Goal: Information Seeking & Learning: Learn about a topic

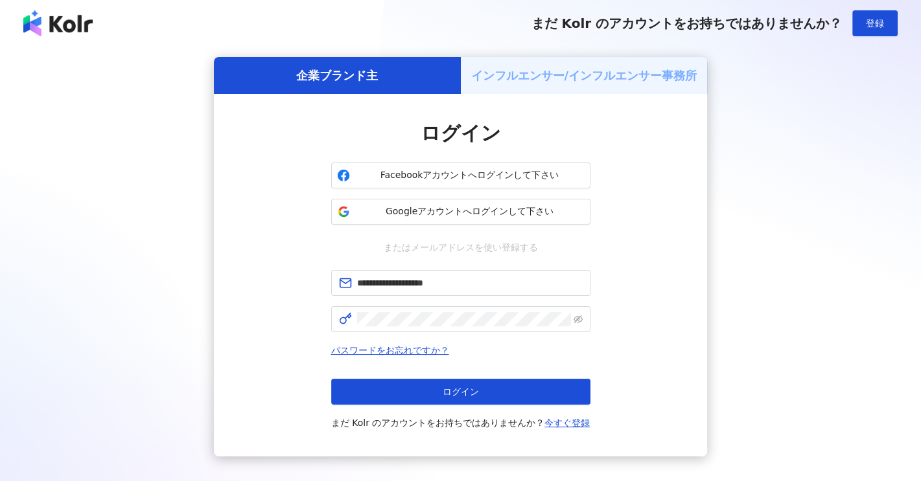
click at [469, 391] on span "ログイン" at bounding box center [461, 392] width 36 height 10
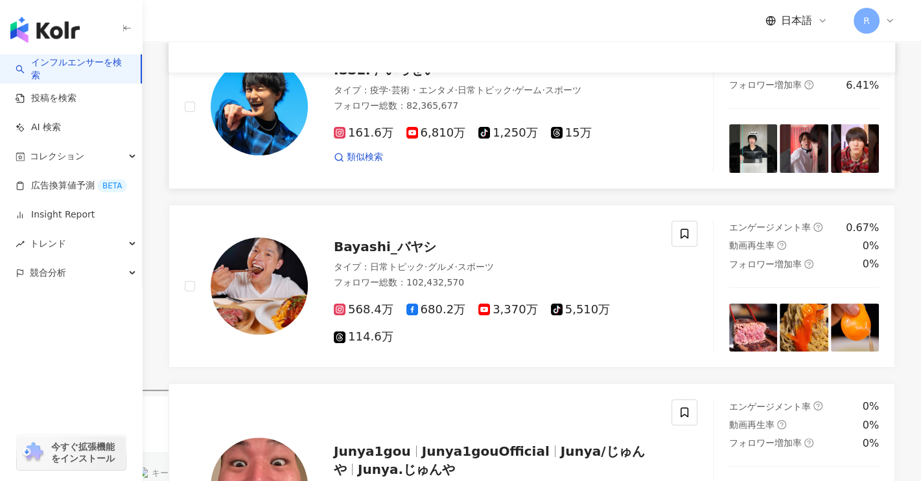
scroll to position [194, 0]
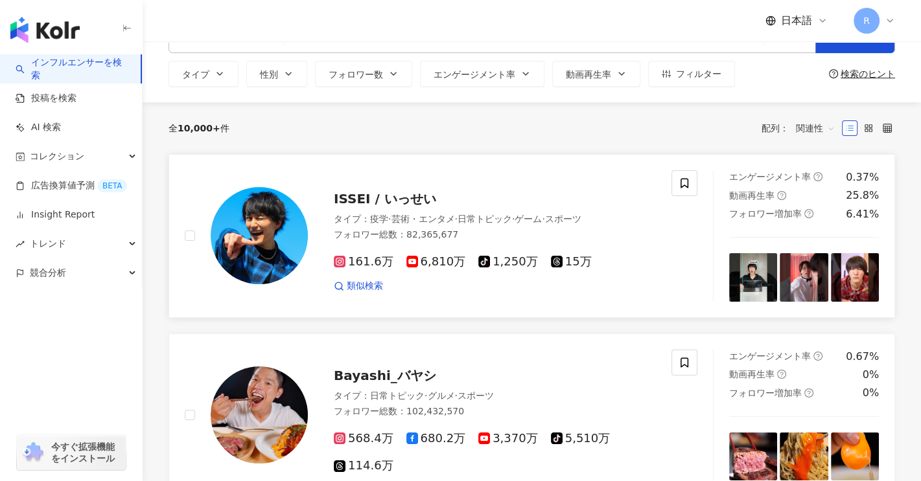
scroll to position [0, 0]
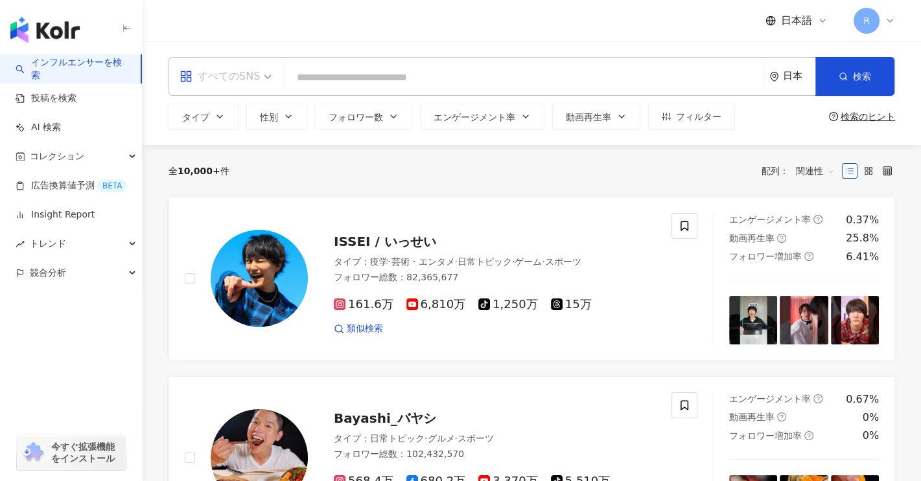
click at [255, 74] on div "すべてのSNS" at bounding box center [220, 76] width 80 height 21
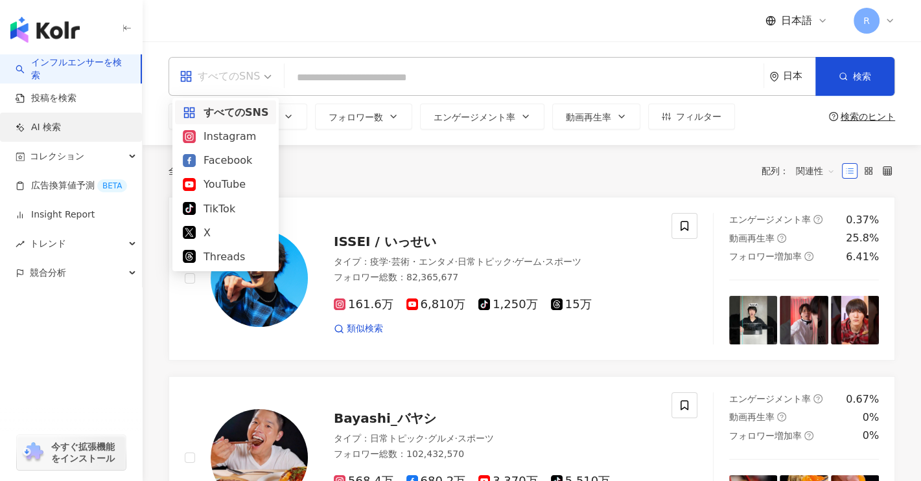
click at [47, 126] on link "AI 検索" at bounding box center [38, 127] width 45 height 13
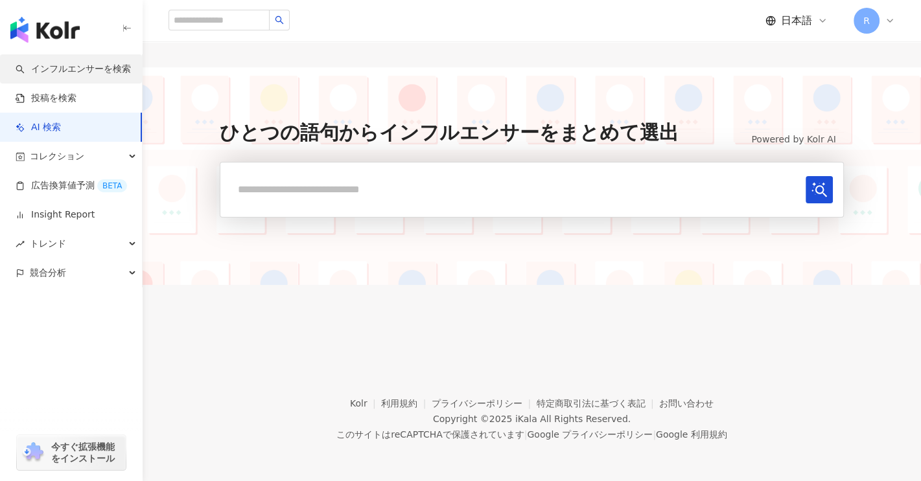
click at [83, 69] on link "インフルエンサーを検索" at bounding box center [73, 69] width 115 height 13
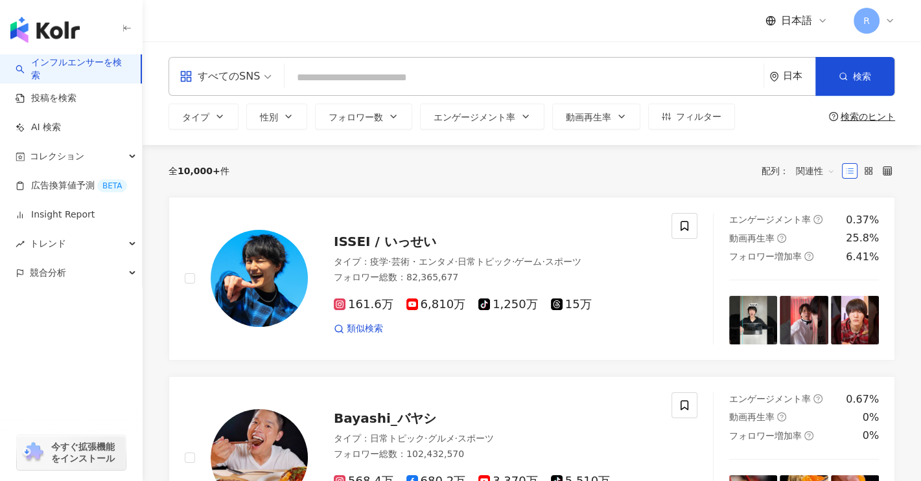
click at [240, 76] on div "すべてのSNS" at bounding box center [220, 76] width 80 height 21
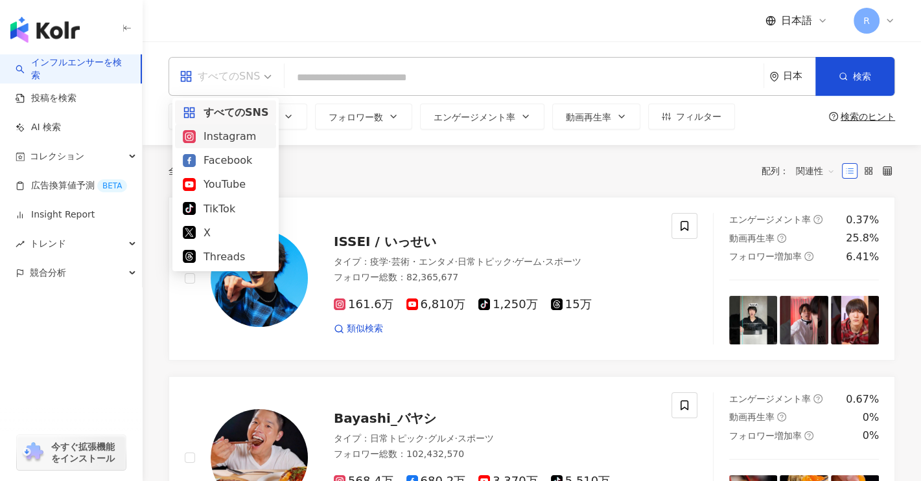
click at [244, 132] on div "Instagram" at bounding box center [226, 136] width 86 height 16
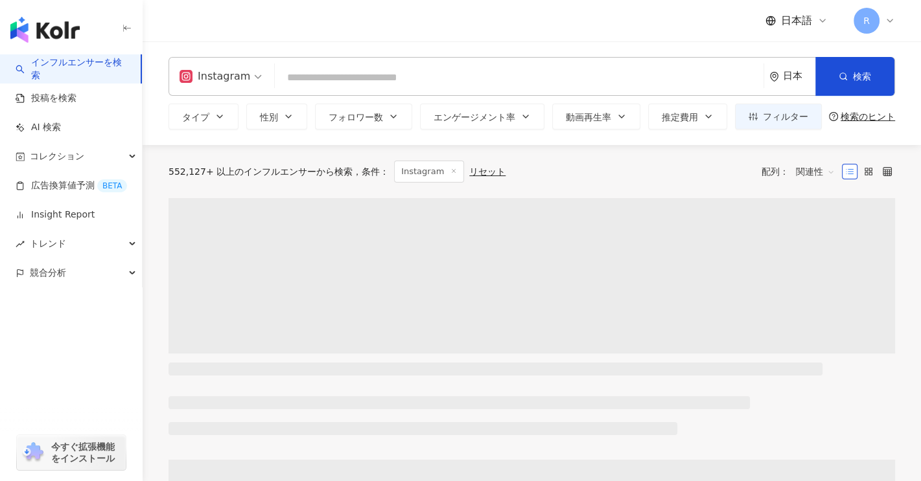
click at [355, 86] on input "search" at bounding box center [519, 77] width 478 height 25
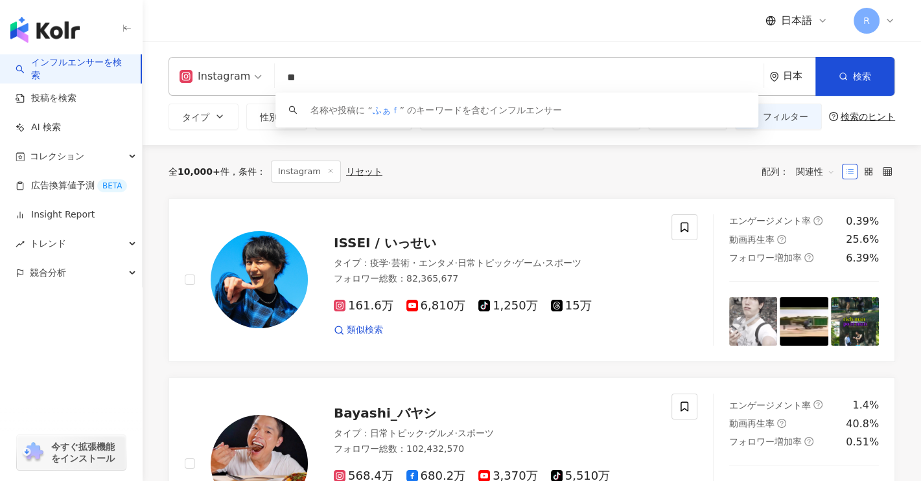
type input "*"
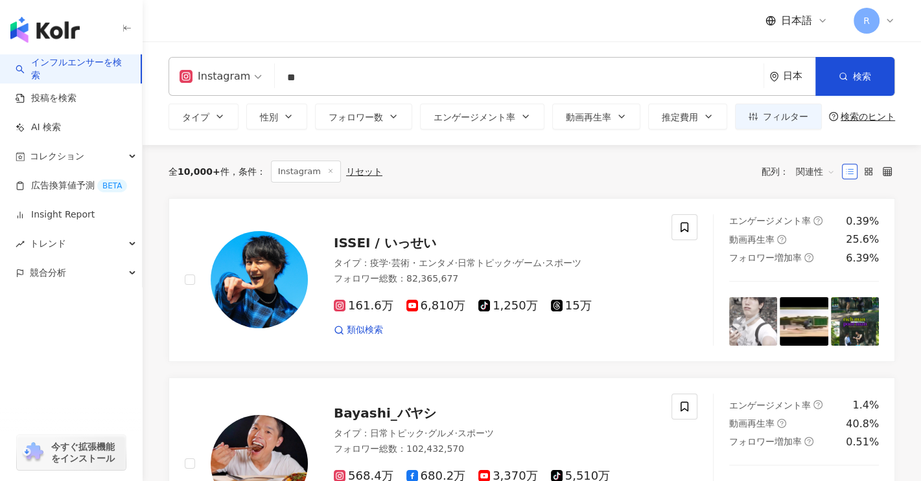
type input "*"
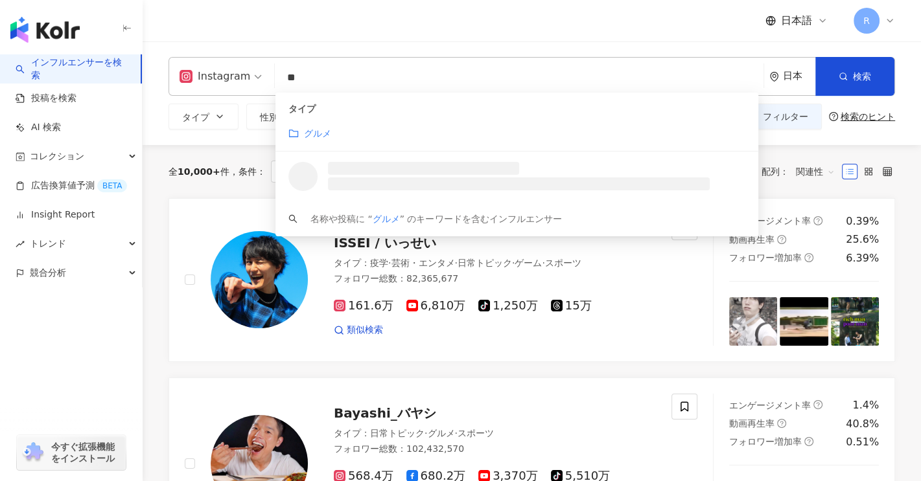
type input "*"
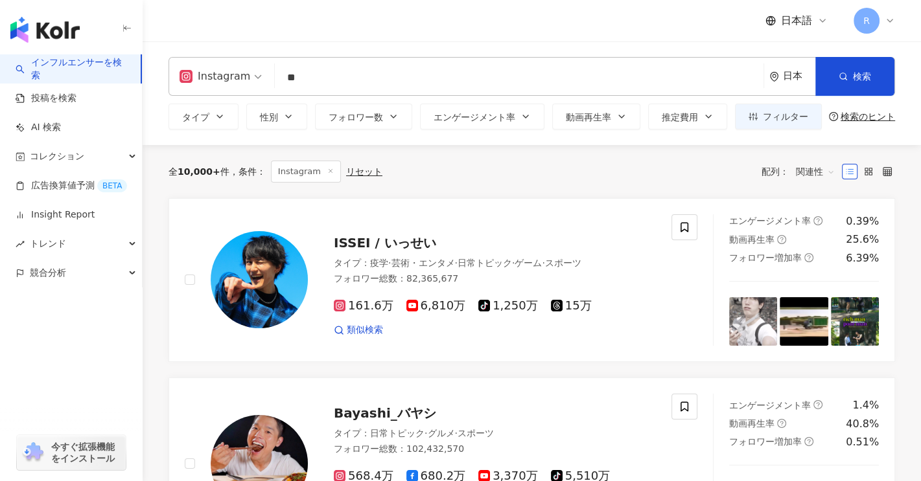
type input "*"
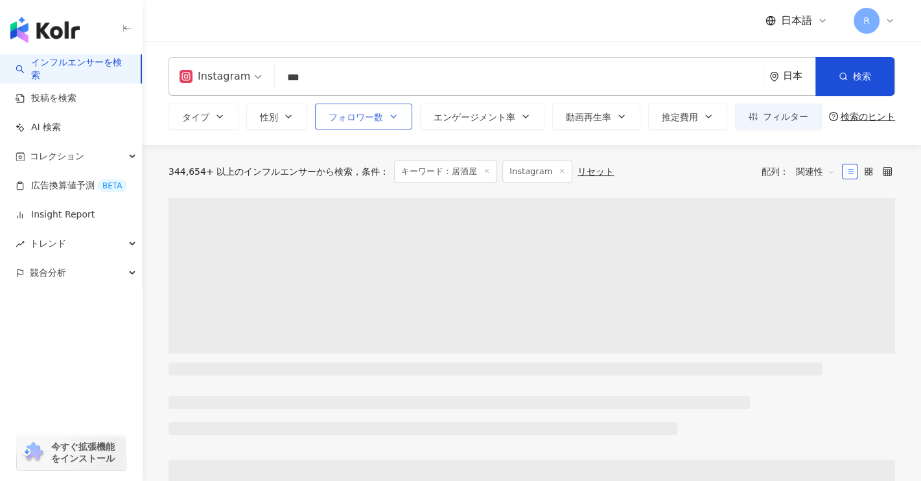
click at [362, 117] on span "フォロワー数" at bounding box center [356, 117] width 54 height 10
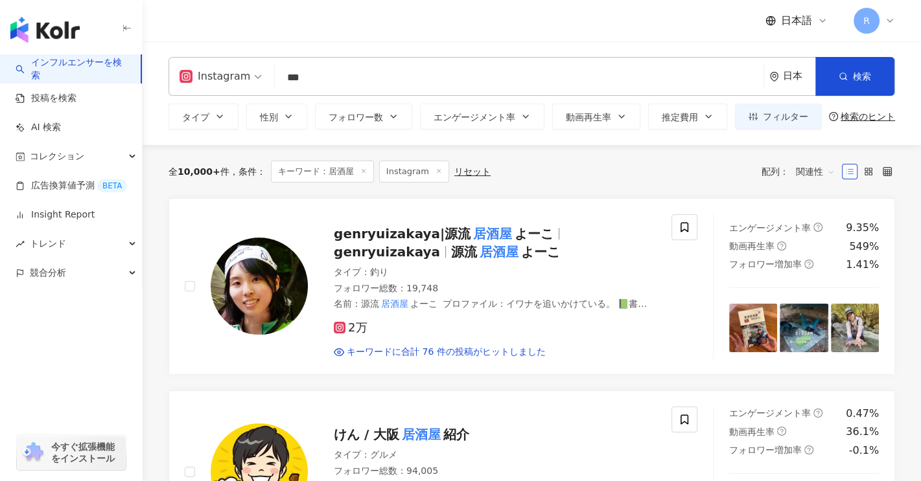
click at [719, 168] on div "全 10,000+ 件 条件 ： キーワード：居酒屋 Instagram リセット 配列： 関連性" at bounding box center [531, 172] width 726 height 22
click at [827, 172] on span "関連性" at bounding box center [815, 171] width 39 height 21
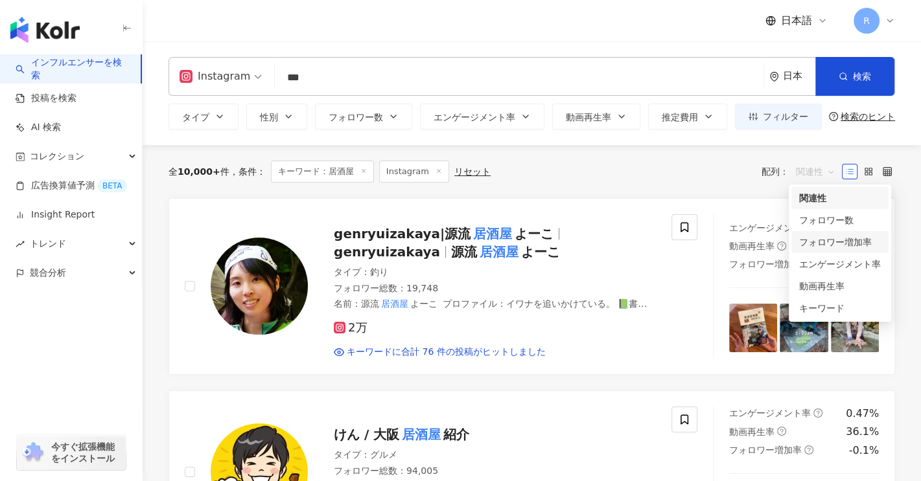
click at [833, 231] on div "フォロワー増加率" at bounding box center [839, 242] width 97 height 22
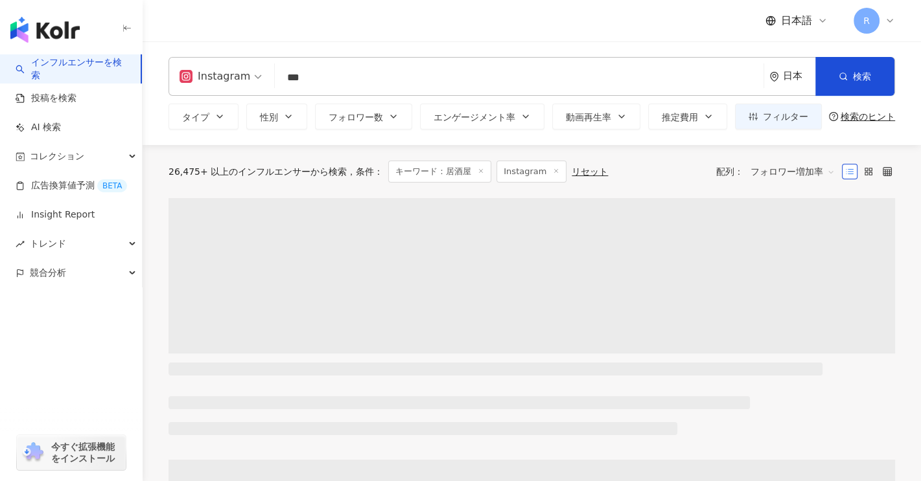
click at [793, 167] on span "フォロワー増加率" at bounding box center [792, 171] width 84 height 21
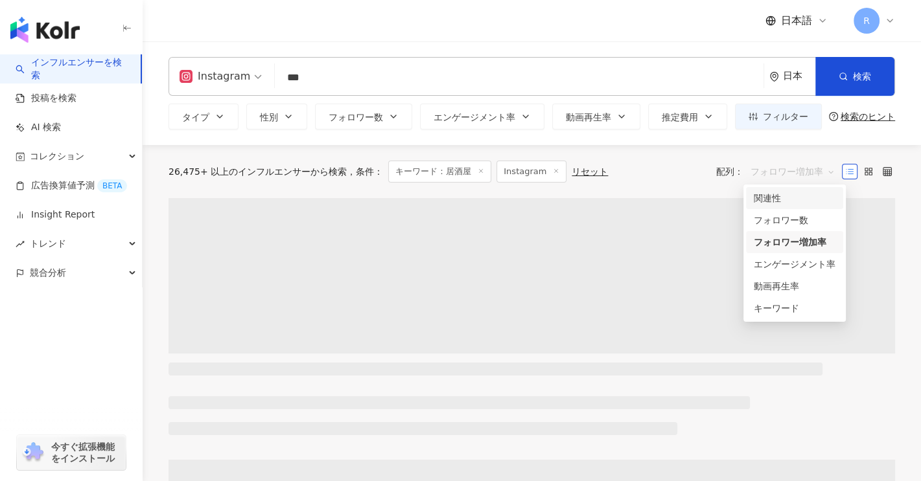
click at [795, 214] on div "フォロワー数" at bounding box center [795, 220] width 82 height 14
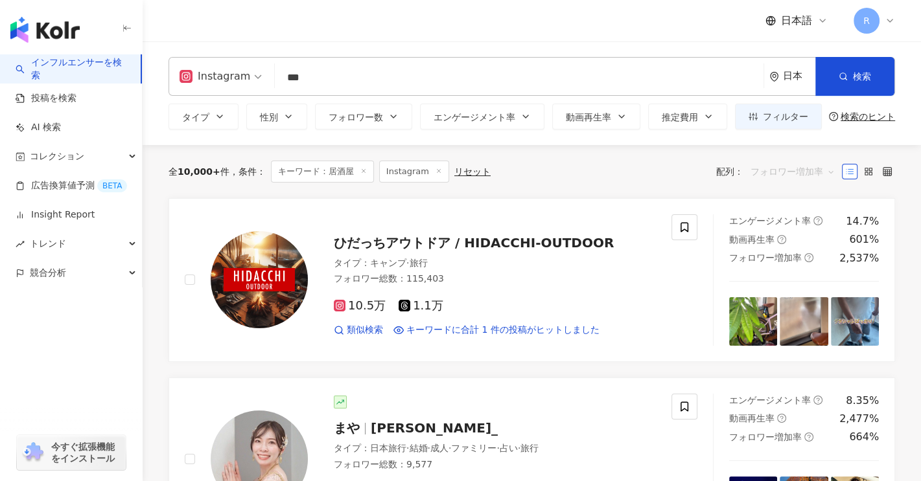
click at [797, 167] on span "フォロワー増加率" at bounding box center [792, 171] width 84 height 21
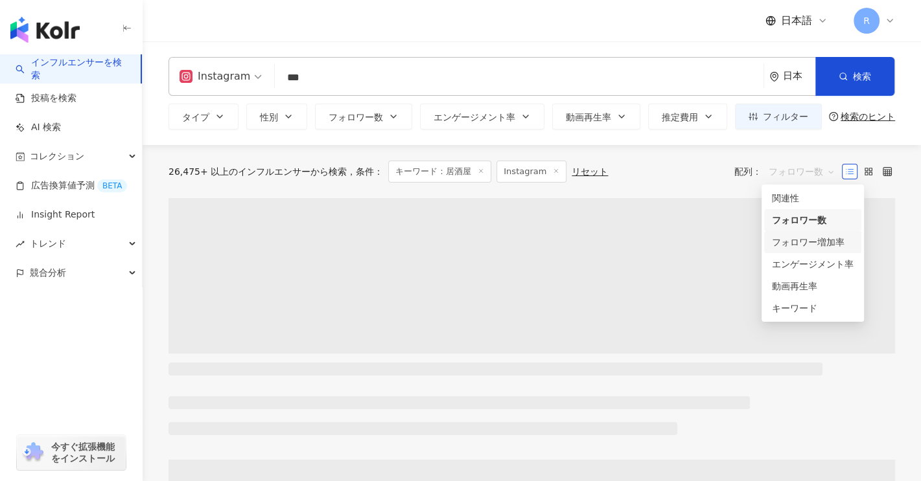
click at [805, 236] on div "フォロワー増加率" at bounding box center [813, 242] width 82 height 14
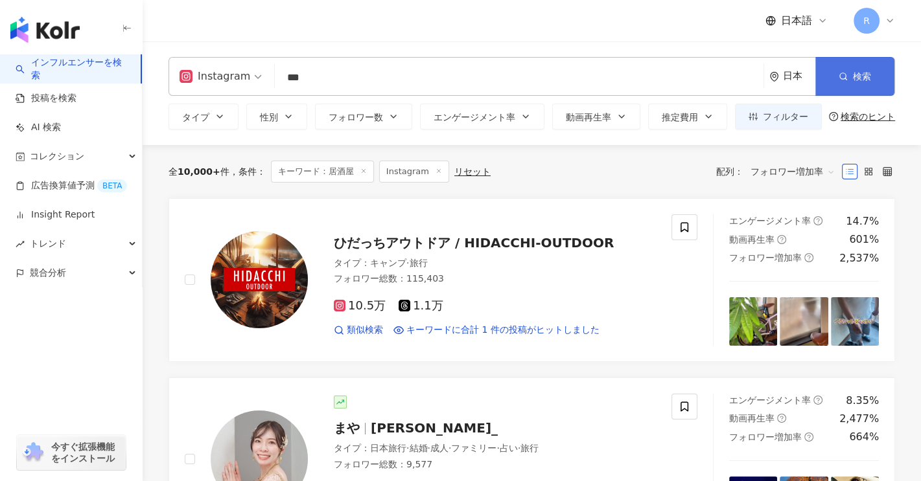
click at [853, 80] on span "検索" at bounding box center [862, 76] width 18 height 10
click at [885, 81] on button "検索" at bounding box center [854, 76] width 79 height 39
click at [787, 174] on span "フォロワー増加率" at bounding box center [792, 171] width 84 height 21
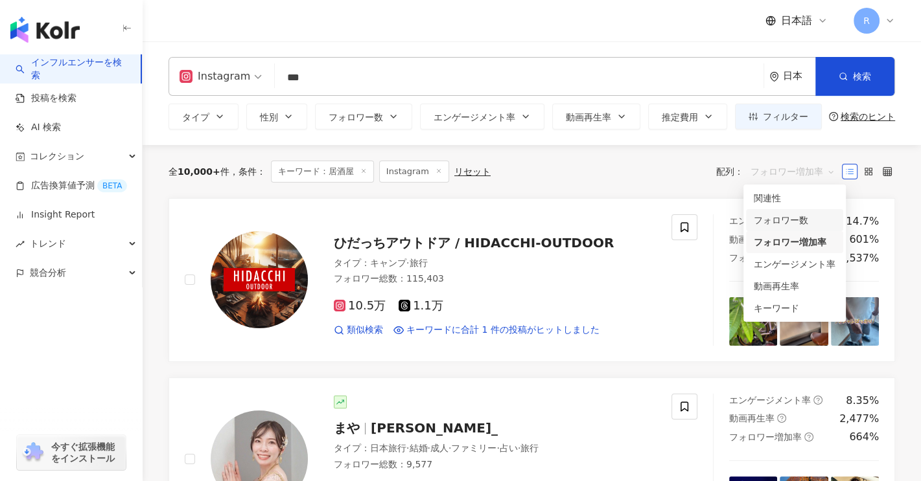
click at [788, 220] on div "フォロワー数" at bounding box center [795, 220] width 82 height 14
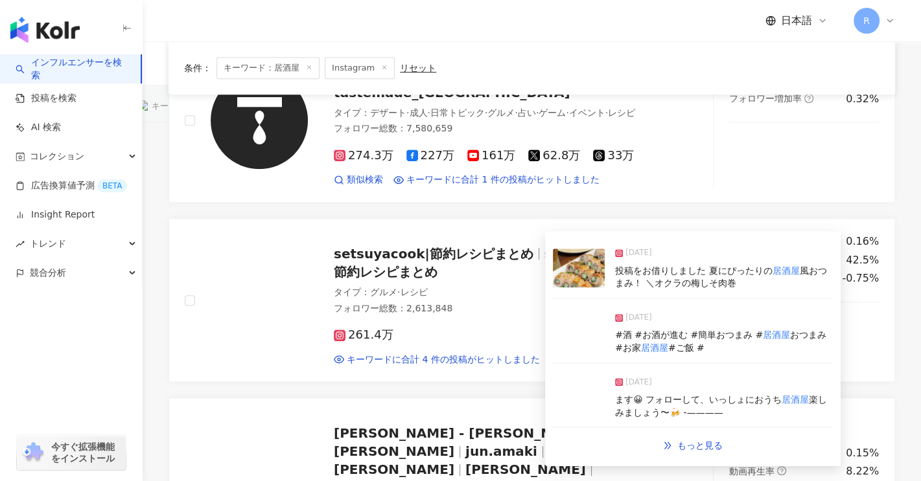
scroll to position [389, 0]
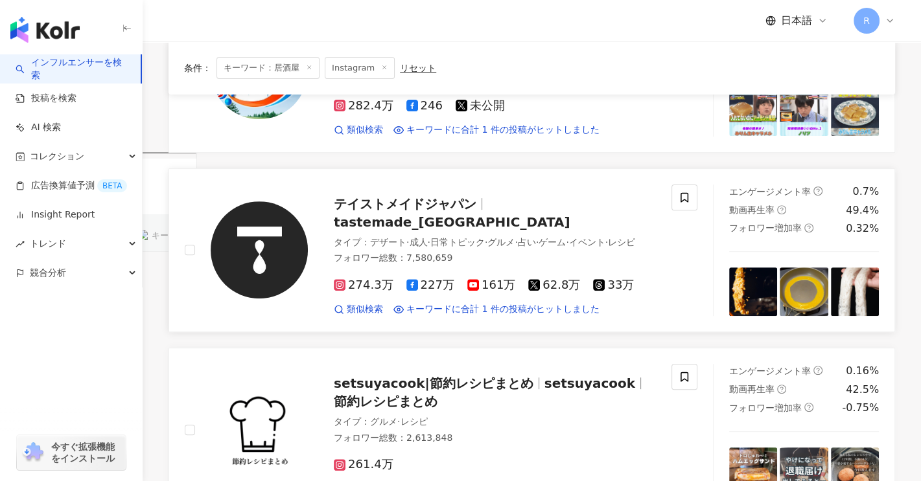
click at [413, 209] on span "テイストメイドジャパン" at bounding box center [405, 204] width 143 height 16
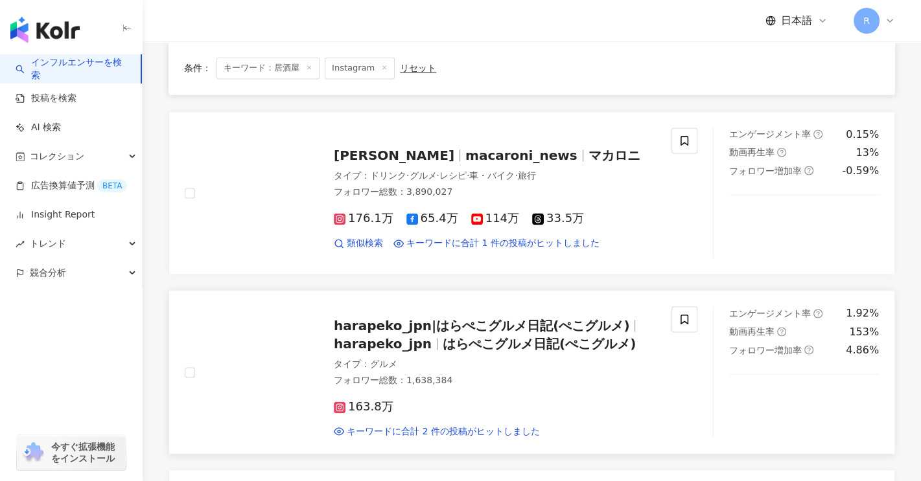
scroll to position [1879, 0]
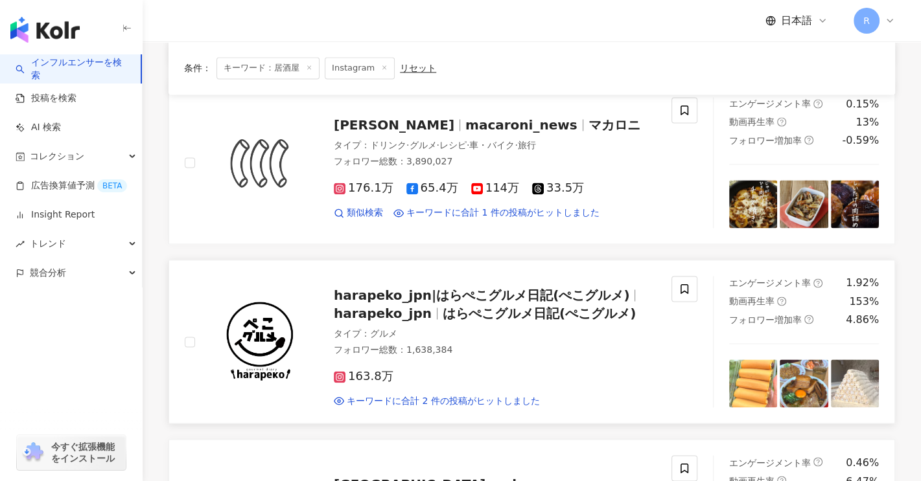
click at [478, 306] on span "はらぺこグルメ日記(ぺこグルメ)" at bounding box center [539, 314] width 193 height 16
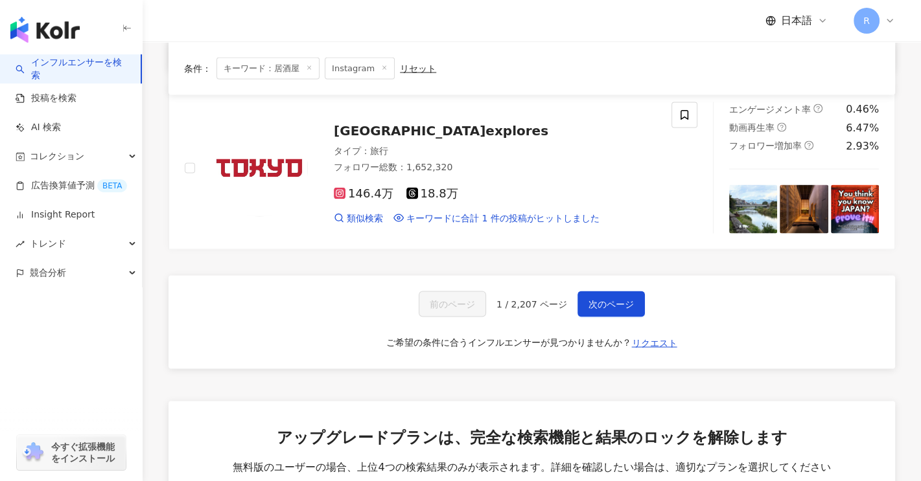
scroll to position [2139, 0]
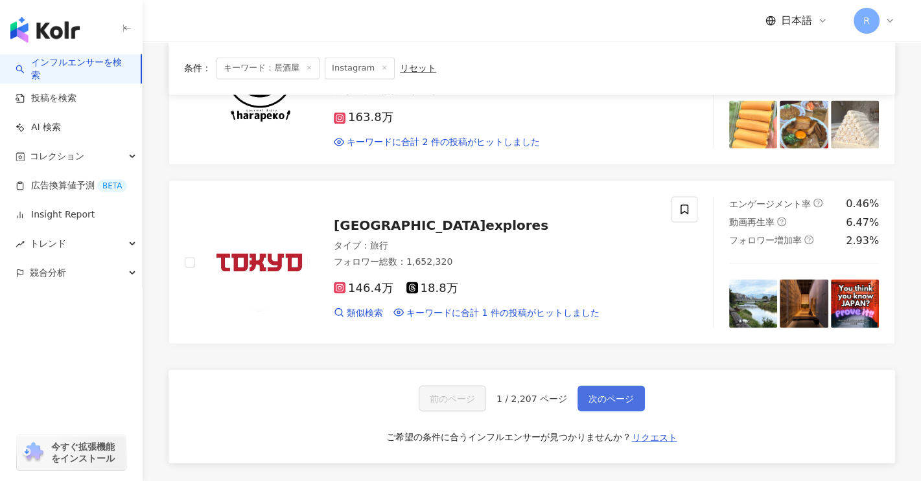
click at [624, 393] on span "次のページ" at bounding box center [610, 398] width 45 height 10
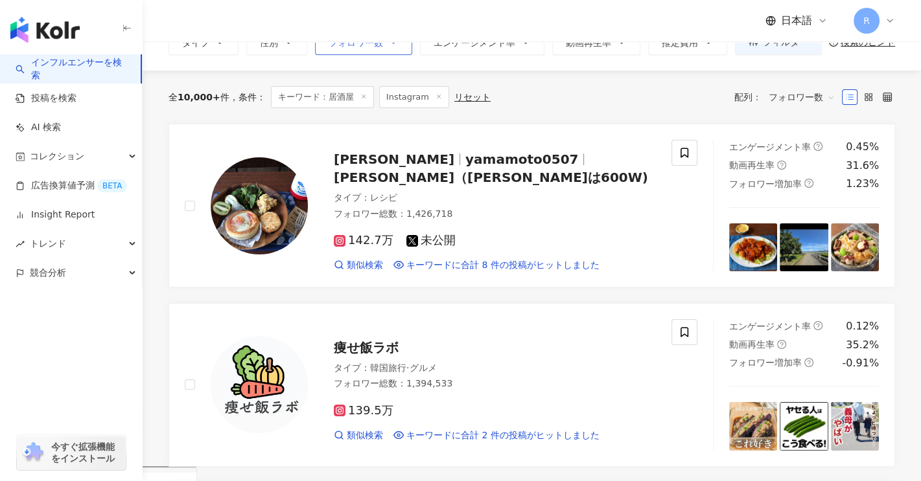
scroll to position [0, 0]
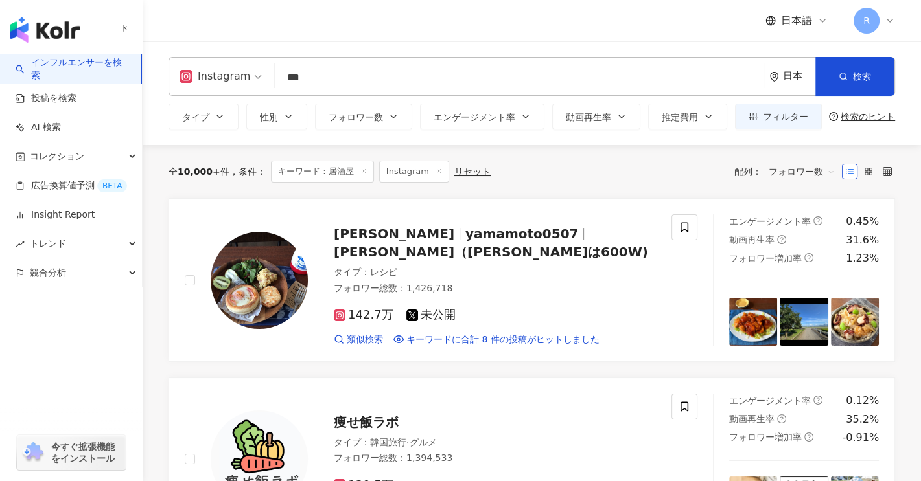
drag, startPoint x: 319, startPoint y: 76, endPoint x: 0, endPoint y: 24, distance: 323.1
click at [270, 71] on div "Instagram *** 日本 検索 loading 名称や投稿に “ 居酒屋 ” のキーワードを含むインフルエンサー" at bounding box center [531, 76] width 726 height 39
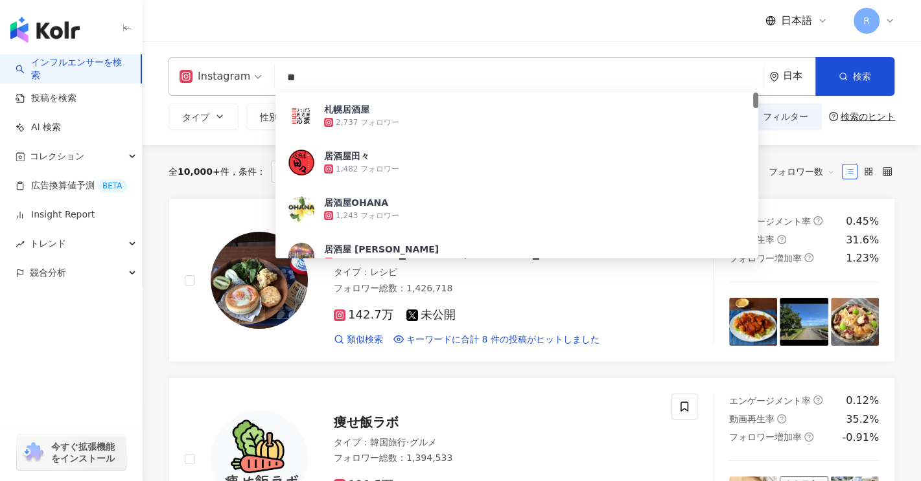
type input "*"
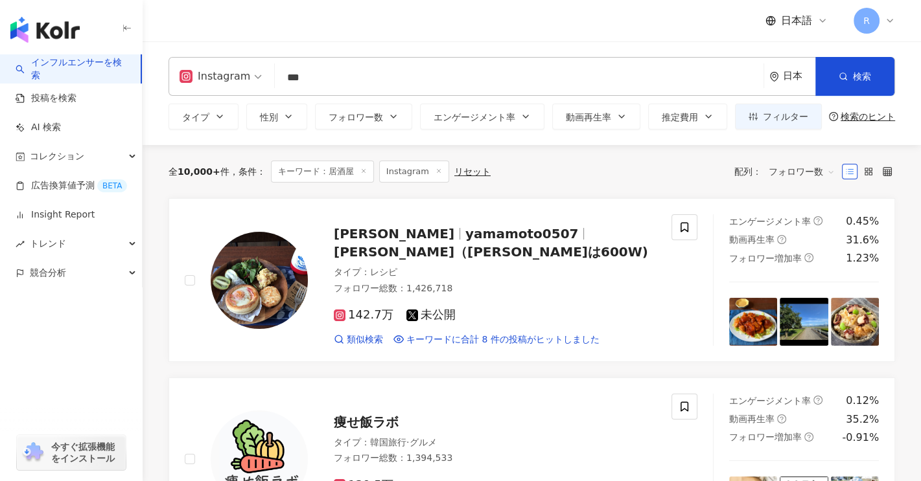
type input "***"
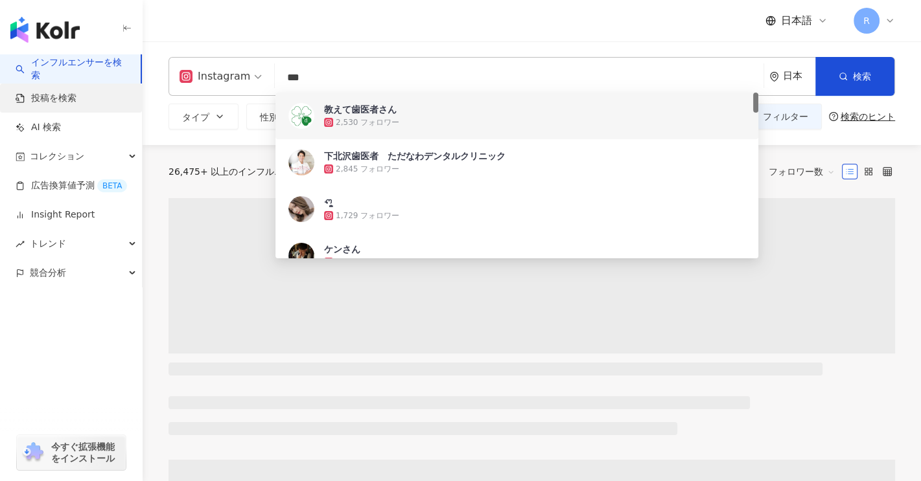
click at [47, 96] on link "投稿を検索" at bounding box center [46, 98] width 61 height 13
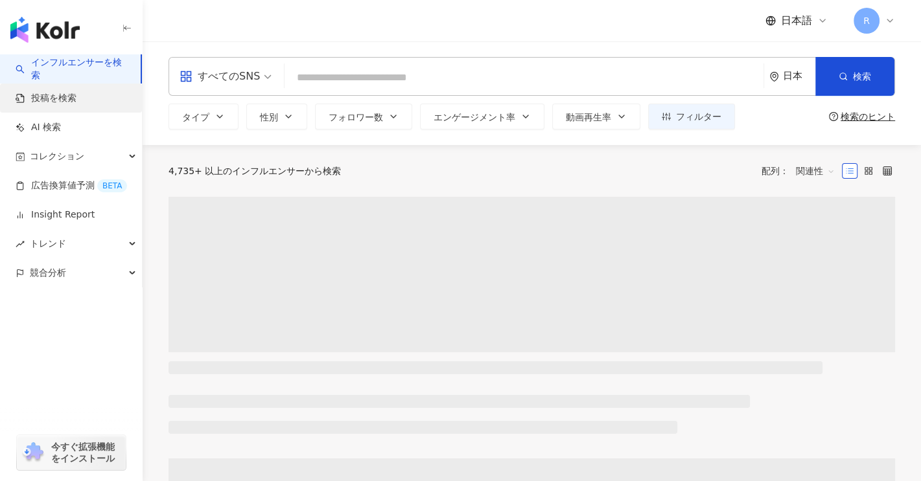
click at [70, 100] on link "投稿を検索" at bounding box center [46, 98] width 61 height 13
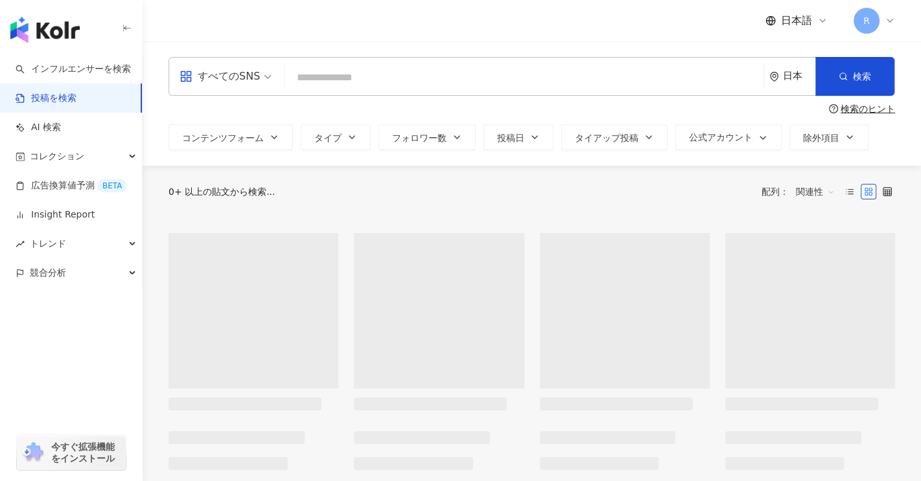
click at [323, 77] on input "search" at bounding box center [524, 78] width 469 height 28
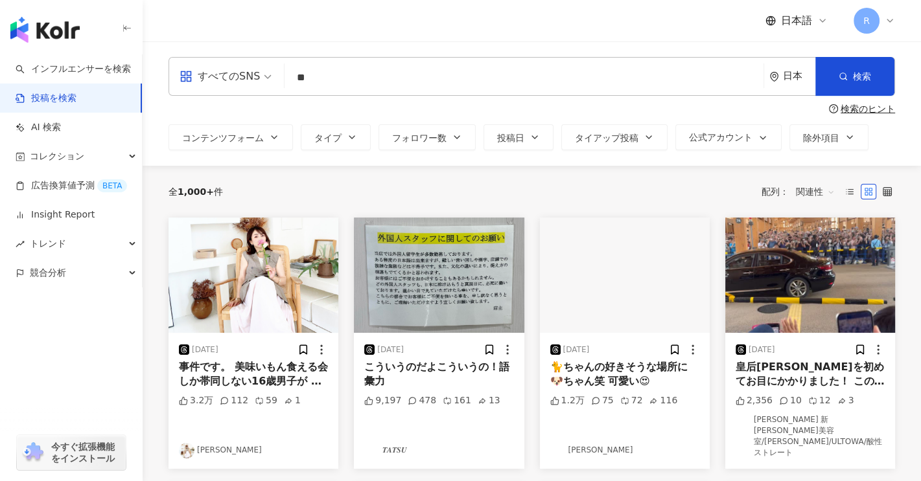
type input "*"
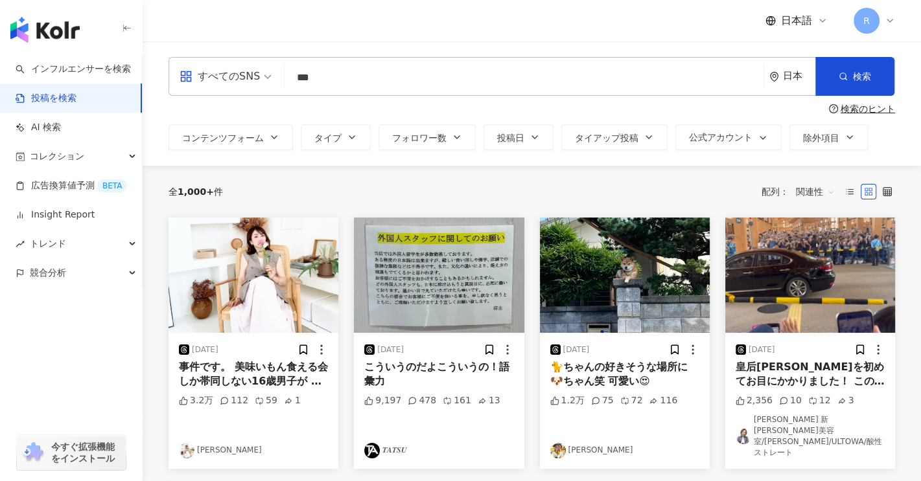
type input "***"
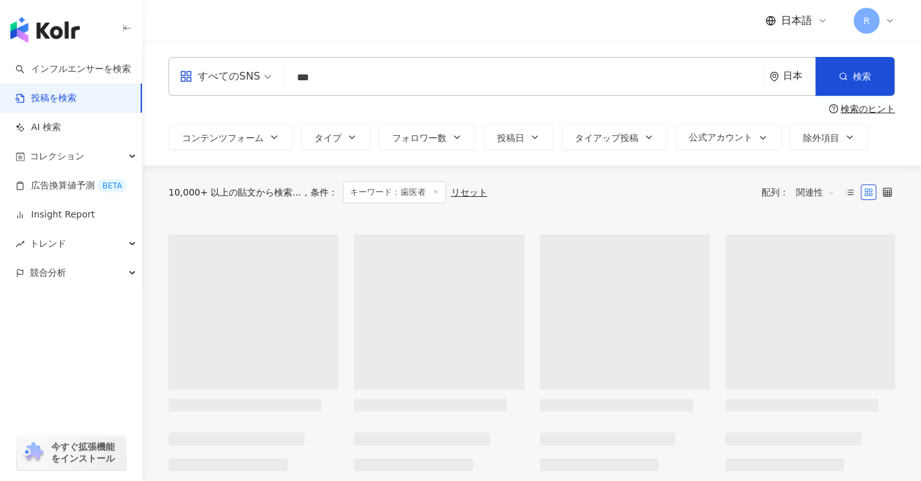
click at [255, 80] on div "すべてのSNS" at bounding box center [220, 76] width 80 height 21
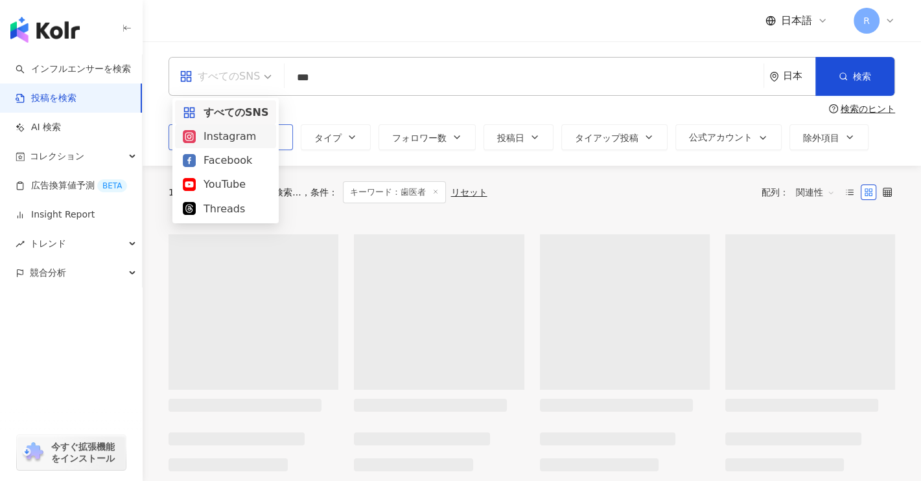
click at [251, 128] on div "Instagram" at bounding box center [225, 136] width 101 height 24
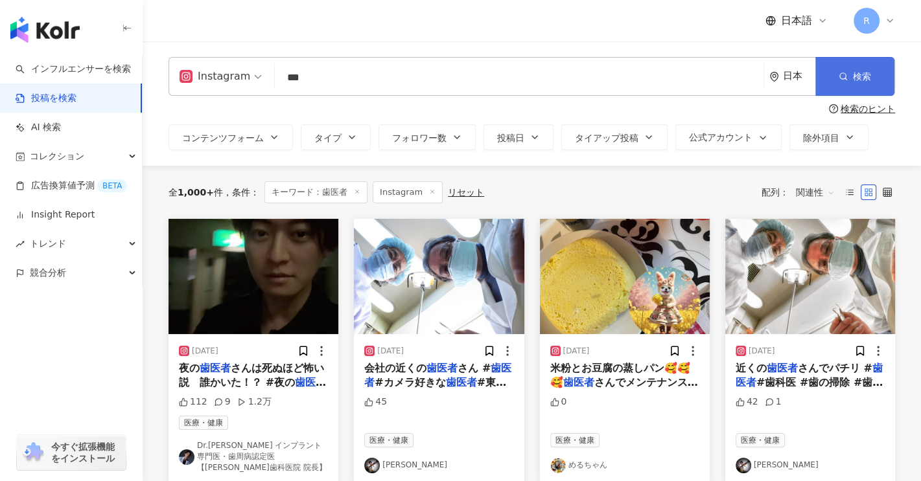
click at [853, 80] on span "検索" at bounding box center [862, 76] width 18 height 10
click at [329, 135] on span "タイプ" at bounding box center [327, 138] width 27 height 10
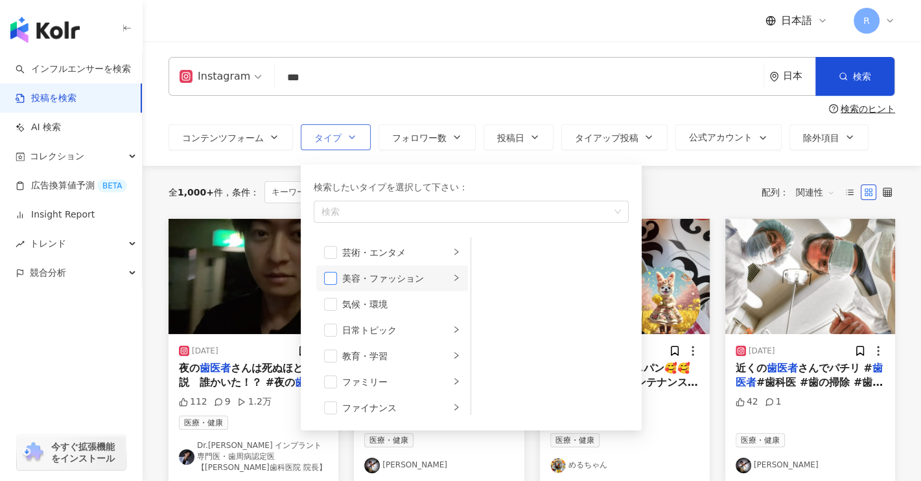
click at [336, 280] on span "button" at bounding box center [330, 278] width 13 height 13
click at [433, 280] on div "美容・ファッション" at bounding box center [396, 279] width 108 height 14
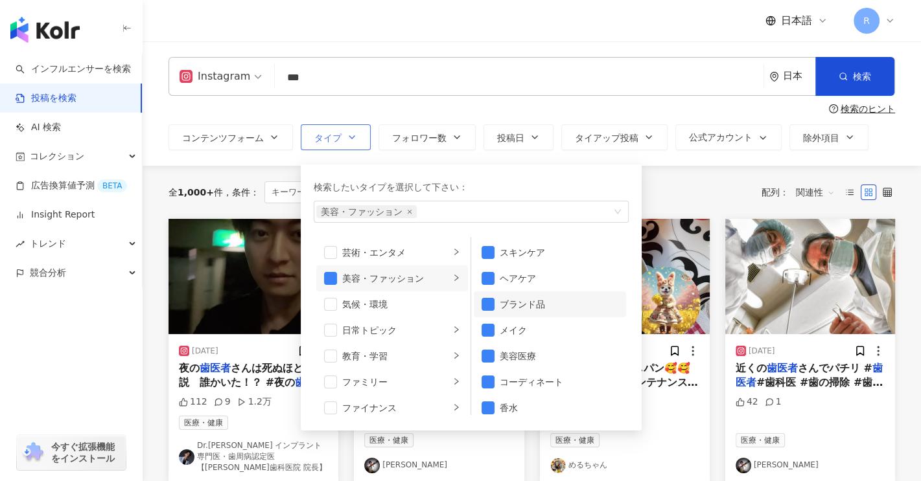
scroll to position [8, 0]
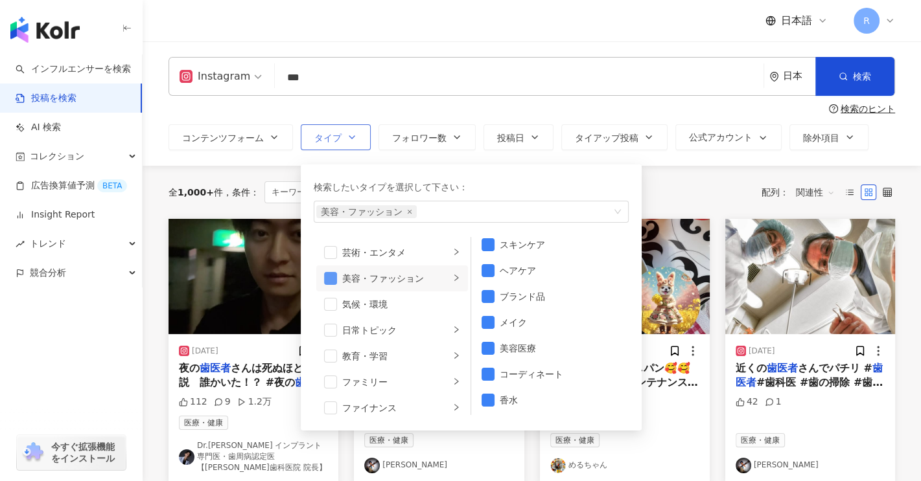
click at [332, 281] on span "button" at bounding box center [330, 278] width 13 height 13
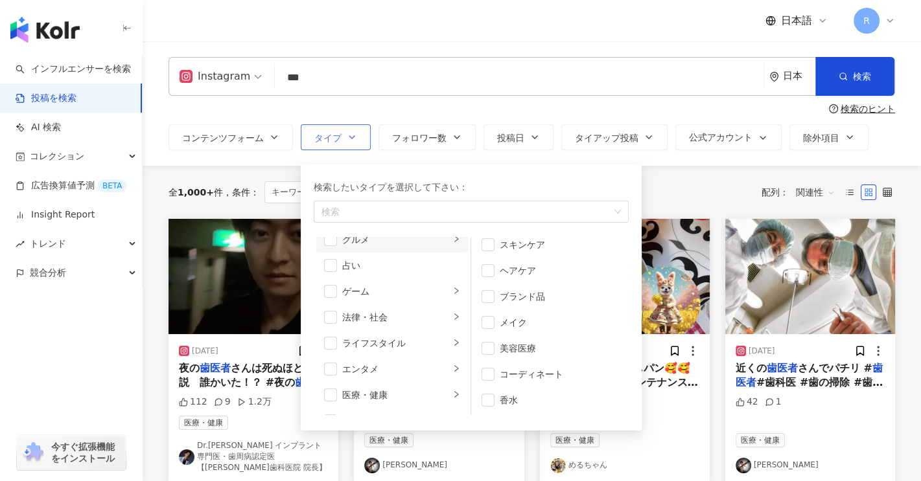
scroll to position [259, 0]
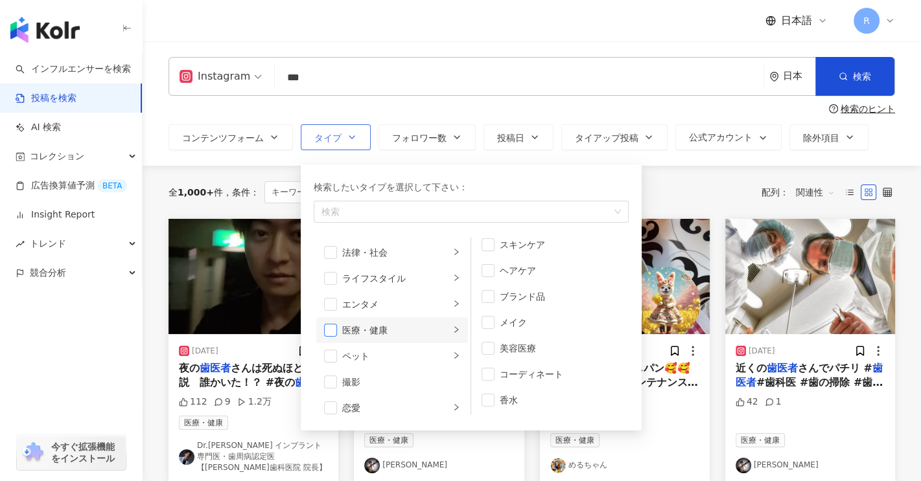
click at [334, 330] on span "button" at bounding box center [330, 330] width 13 height 13
click at [430, 333] on div "医療・健康" at bounding box center [396, 330] width 108 height 14
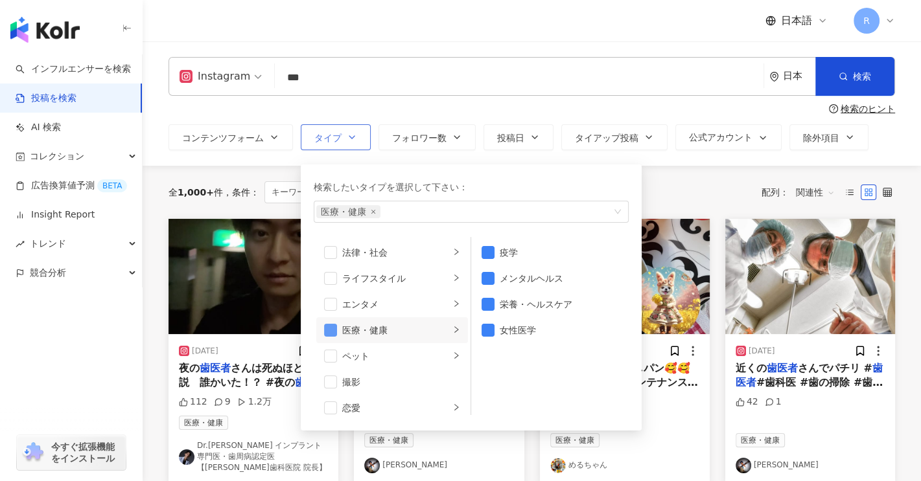
click at [329, 324] on span "button" at bounding box center [330, 330] width 13 height 13
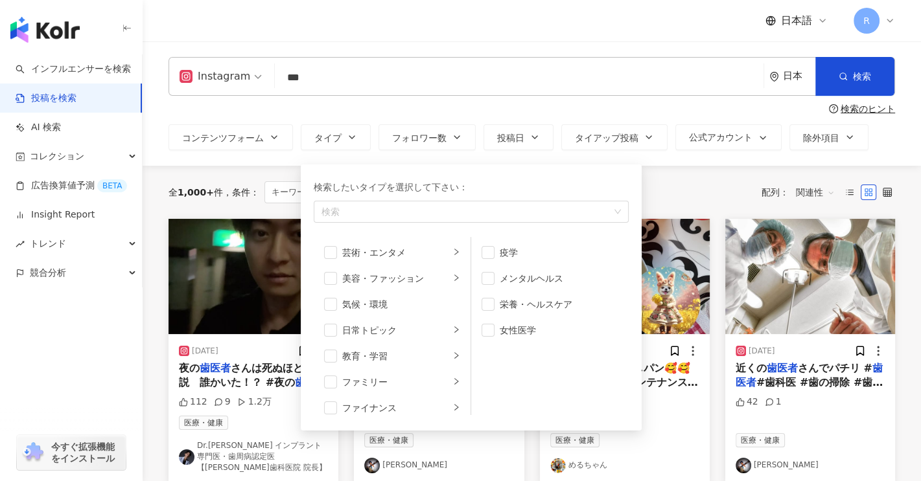
scroll to position [421, 0]
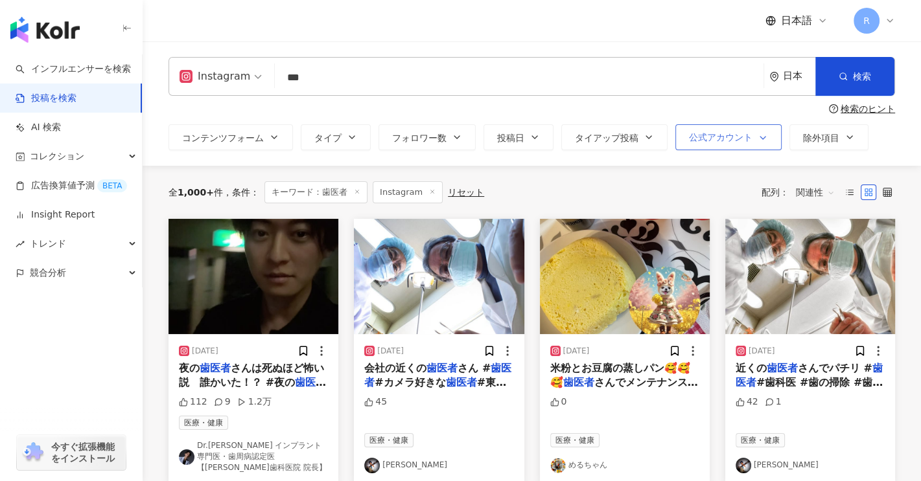
click at [752, 139] on span "button" at bounding box center [760, 138] width 16 height 10
click at [707, 212] on span "表示" at bounding box center [709, 207] width 29 height 14
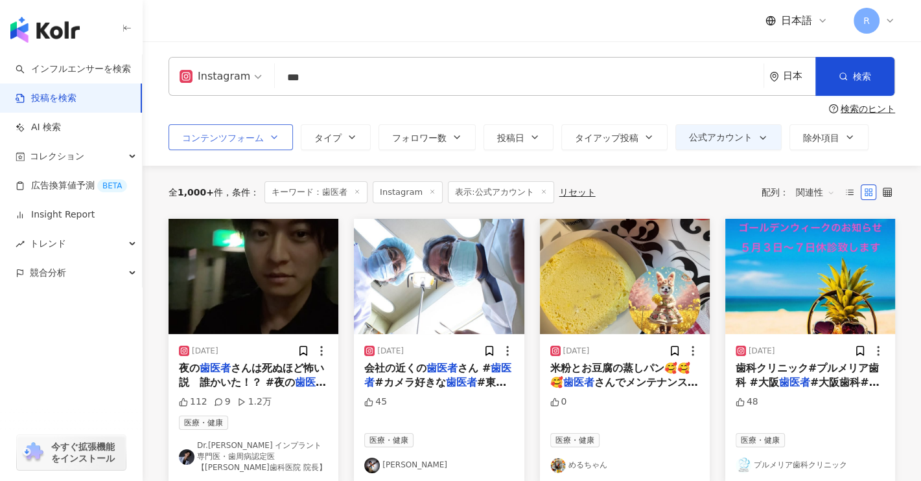
click at [248, 149] on button "コンテンツフォーム" at bounding box center [230, 137] width 124 height 26
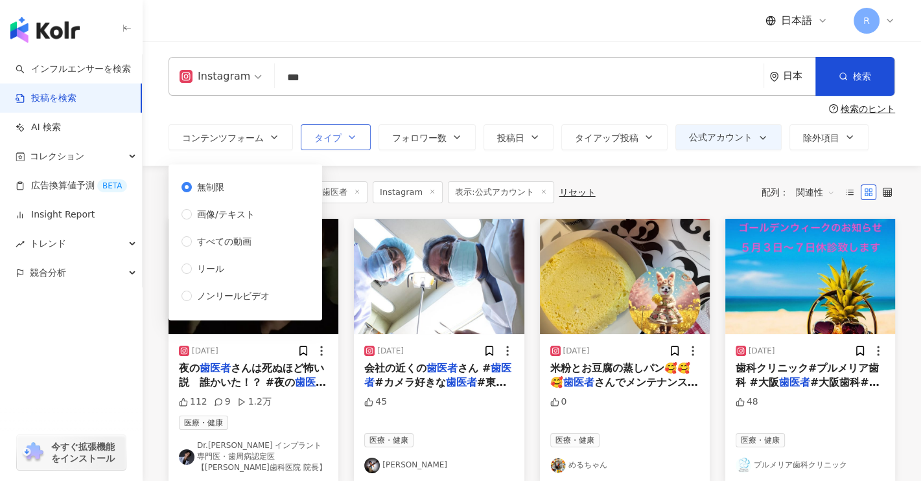
click at [339, 143] on button "タイプ" at bounding box center [336, 137] width 70 height 26
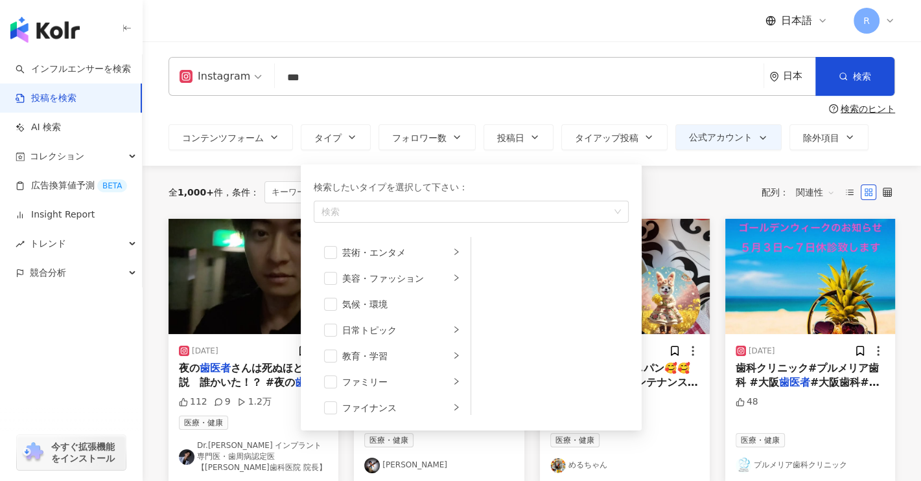
click at [339, 152] on div "Instagram *** 日本 検索 検索のヒント コンテンツフォーム タイプ 検索したいタイプを選択して下さい： 検索 芸術・エンタメ 美容・ファッション…" at bounding box center [532, 103] width 778 height 124
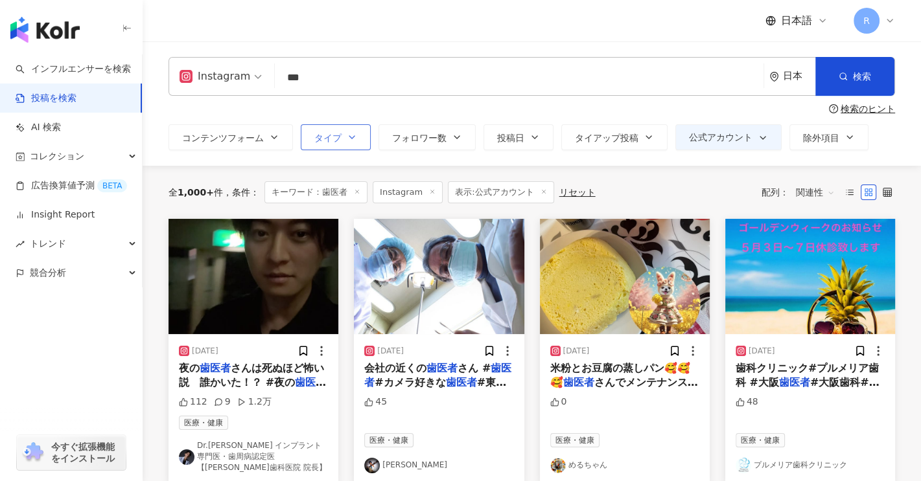
click at [342, 142] on button "タイプ" at bounding box center [336, 137] width 70 height 26
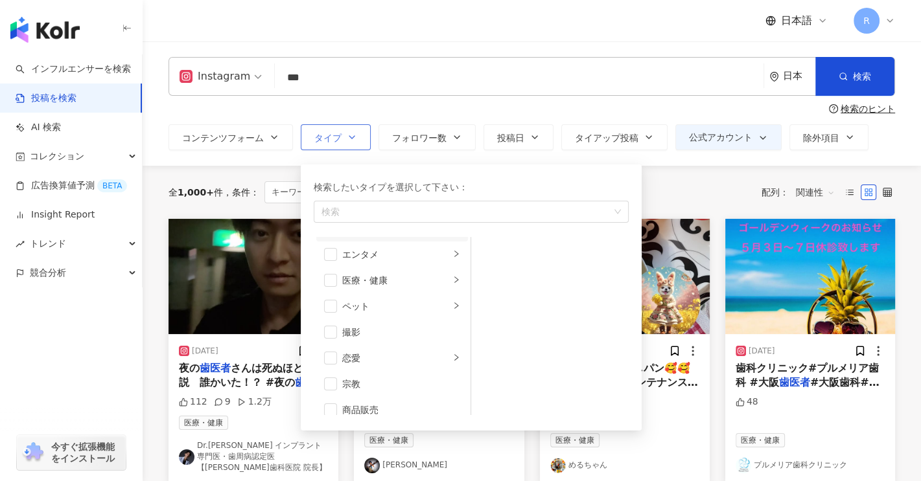
scroll to position [324, 0]
click at [452, 270] on div "button" at bounding box center [456, 266] width 8 height 12
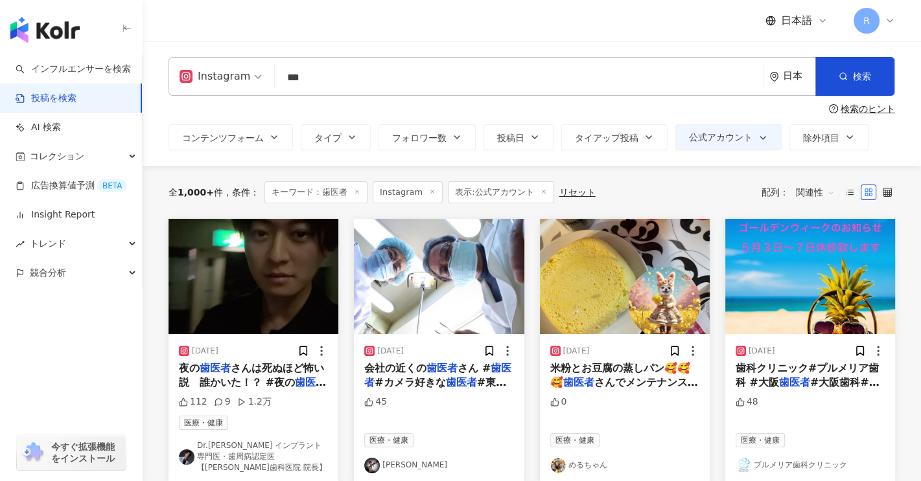
click at [901, 328] on div "2024/04/04 歯科クリニック#プルメリア歯科 #大阪 歯医者 #大阪歯科#阿倍野区 歯医者 #西田 48 医療・健康 プルメリア歯科クリニック" at bounding box center [809, 351] width 185 height 265
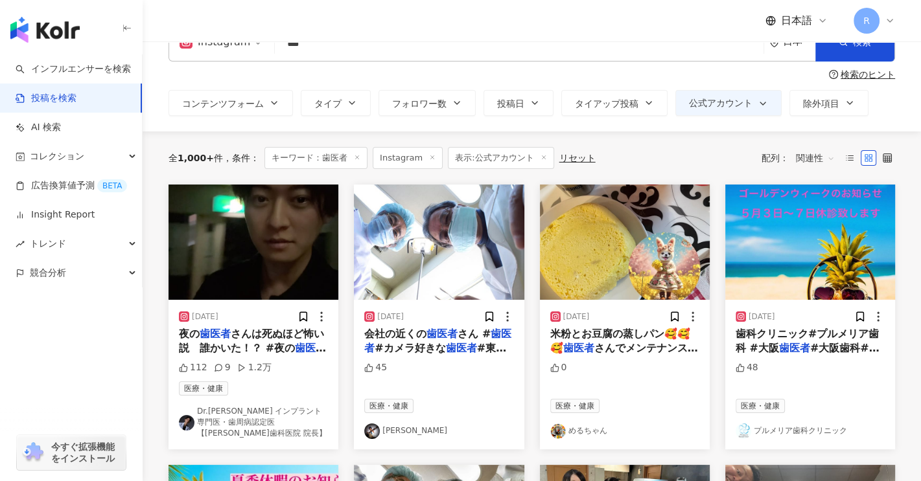
scroll to position [65, 0]
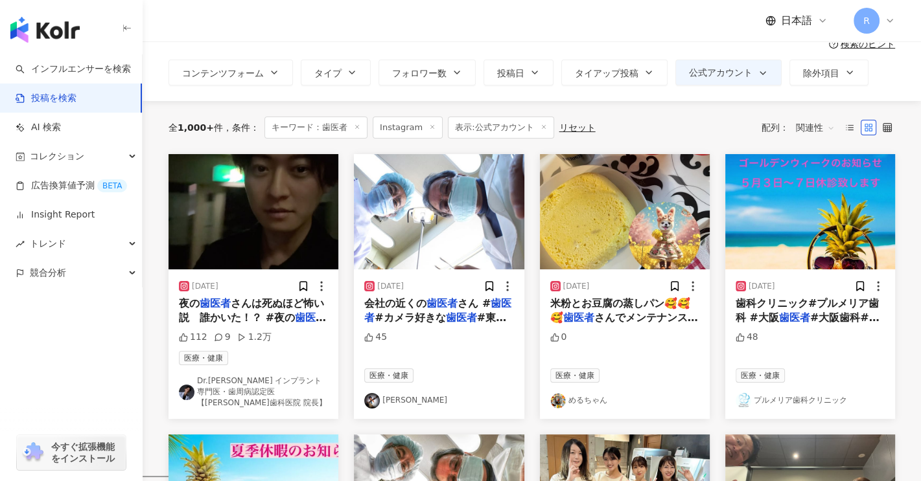
click at [235, 323] on span "さんは死ぬほど怖い説　誰かいた！？ #夜の" at bounding box center [251, 310] width 145 height 27
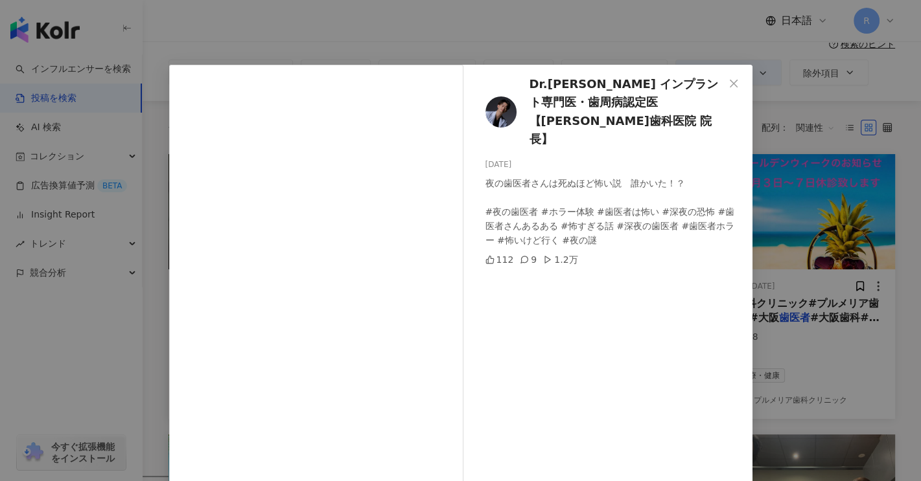
click at [875, 87] on div "Dr.勝 インプラント専門医・歯周病認定医【浅賀歯科医院 院長】 2025/01/14 夜の歯医者さんは死ぬほど怖い説　誰かいた！？ #夜の歯医者 #ホラー…" at bounding box center [460, 240] width 921 height 481
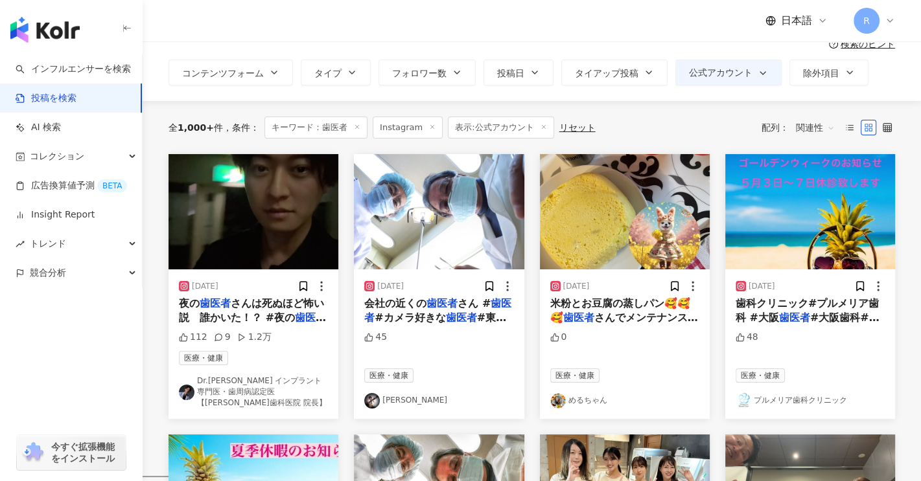
click at [857, 316] on span "#大阪歯科#阿倍野区" at bounding box center [808, 325] width 144 height 27
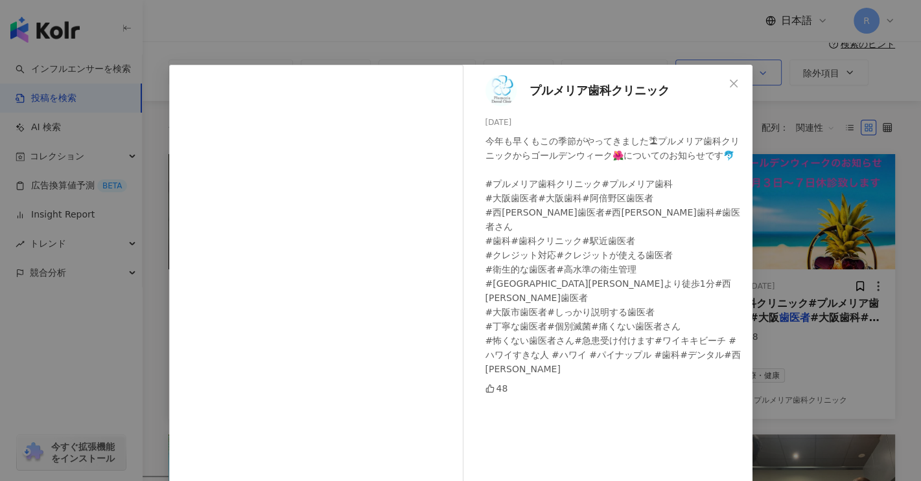
click at [730, 81] on icon "close" at bounding box center [734, 83] width 8 height 8
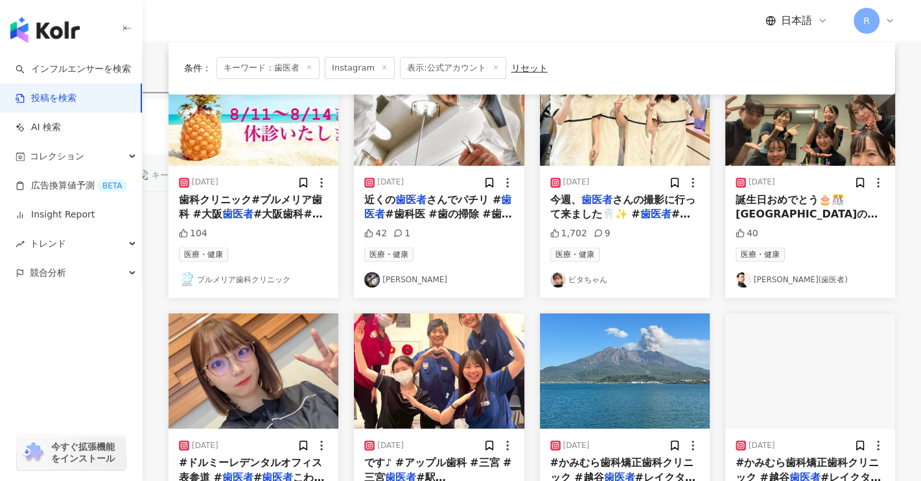
scroll to position [389, 0]
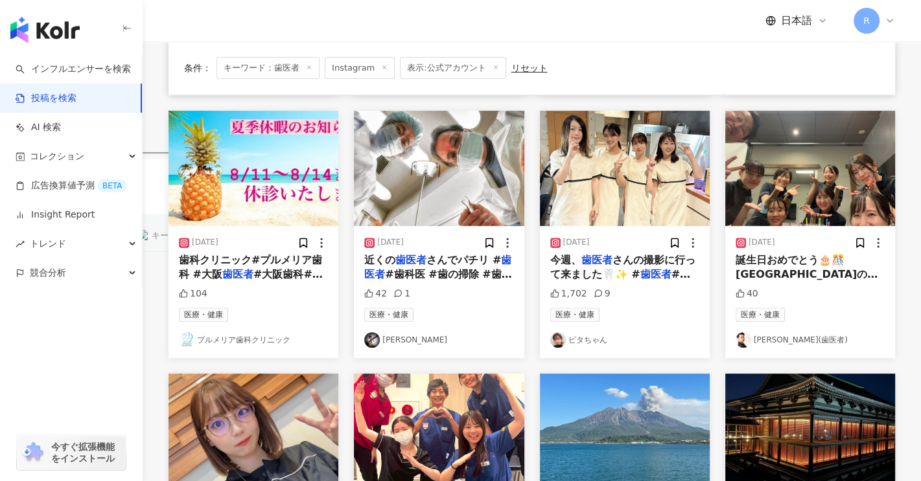
click at [790, 254] on span "誕生日おめでとう🎂🎊 大阪本町の" at bounding box center [807, 267] width 142 height 27
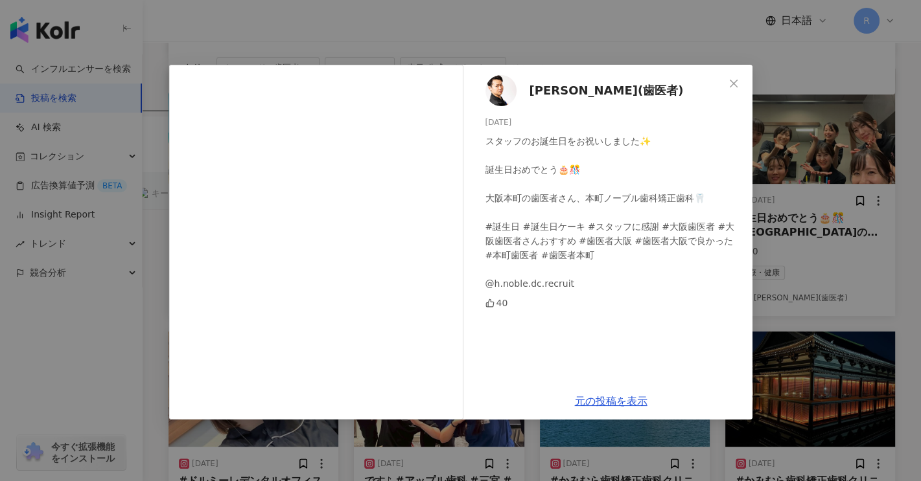
scroll to position [518, 0]
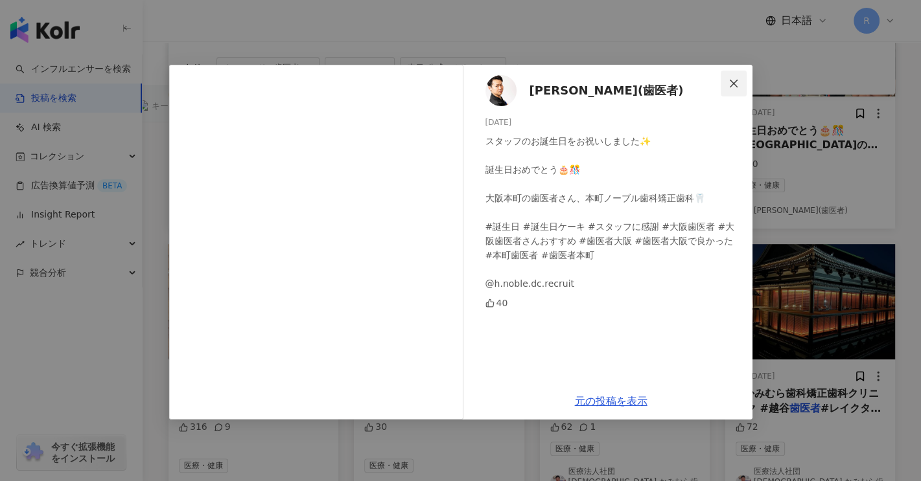
click at [737, 85] on icon "close" at bounding box center [733, 83] width 10 height 10
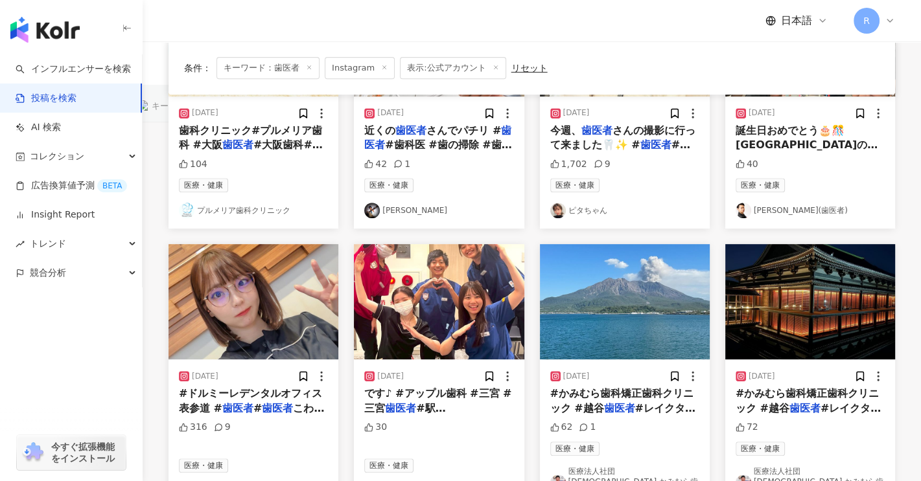
click at [474, 417] on mark "歯医者" at bounding box center [435, 430] width 142 height 27
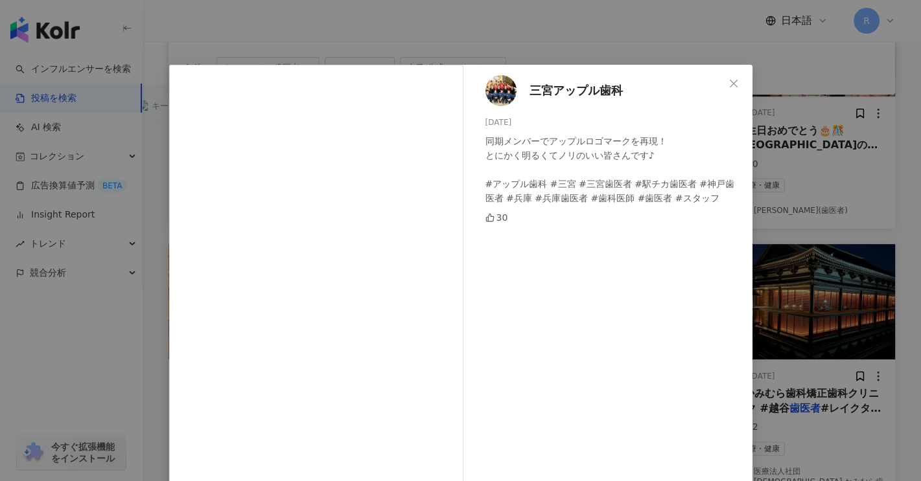
click at [723, 83] on span "Close" at bounding box center [734, 83] width 26 height 10
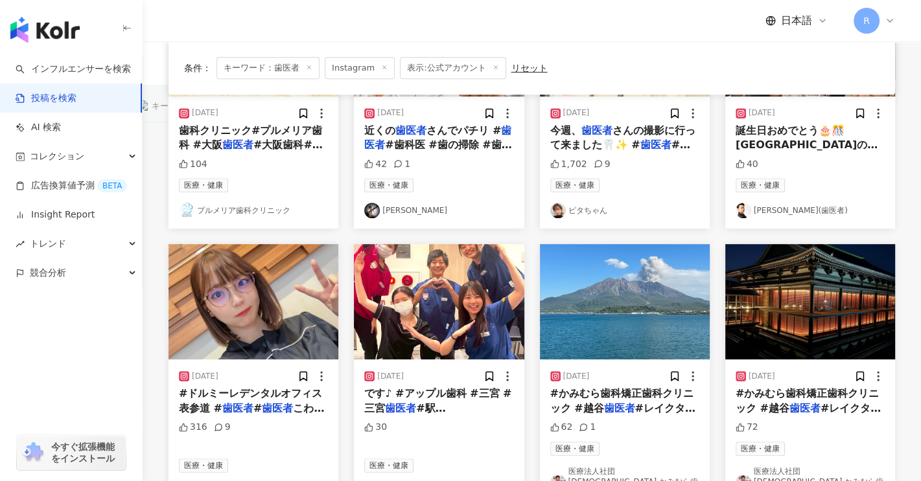
click at [648, 402] on span "#レイクタウン" at bounding box center [622, 415] width 145 height 27
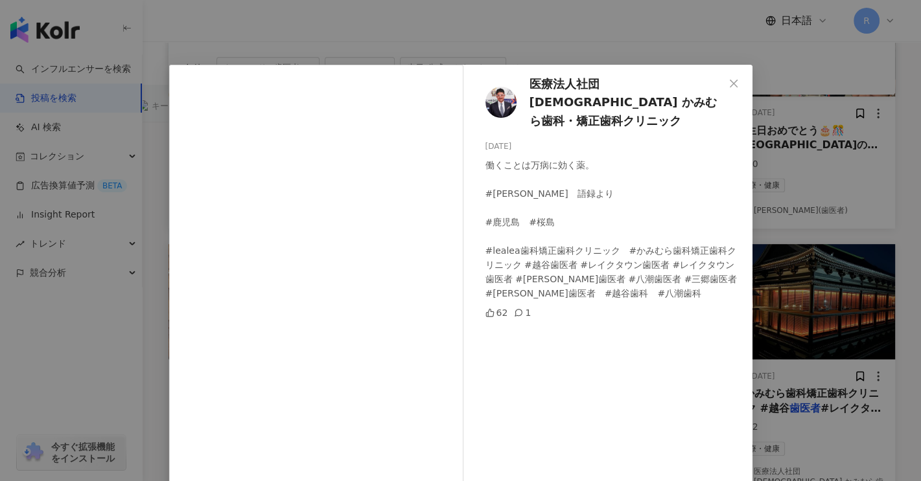
click at [728, 80] on icon "close" at bounding box center [733, 83] width 10 height 10
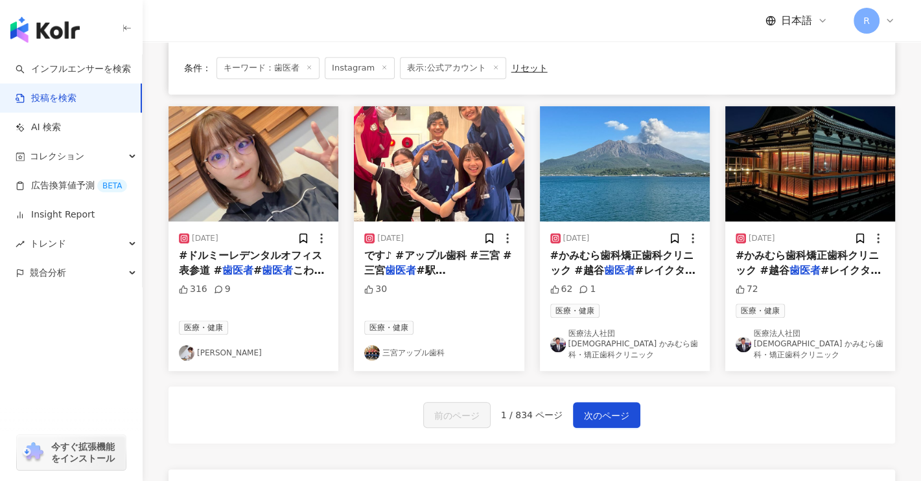
scroll to position [713, 0]
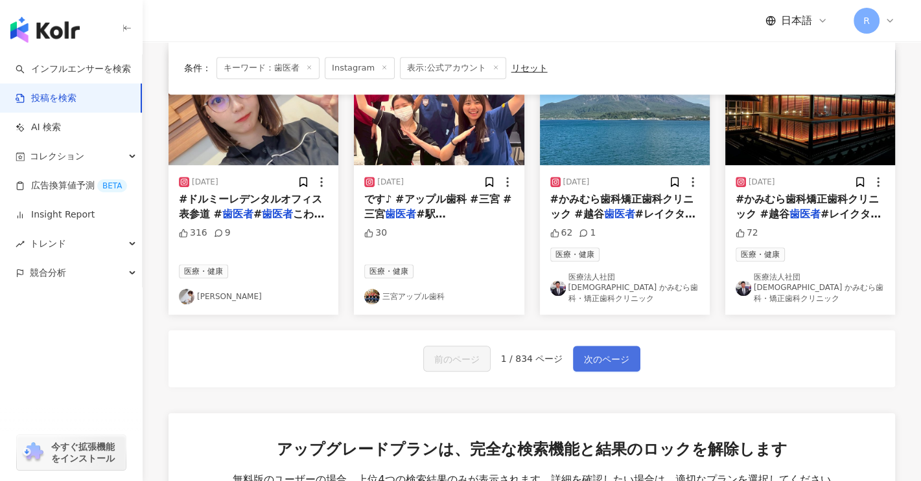
click at [631, 346] on button "次のページ" at bounding box center [606, 359] width 67 height 26
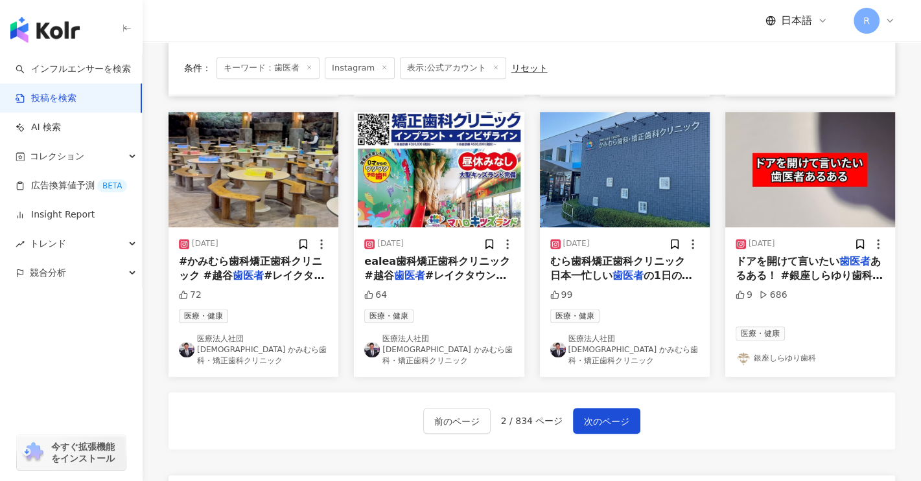
scroll to position [730, 0]
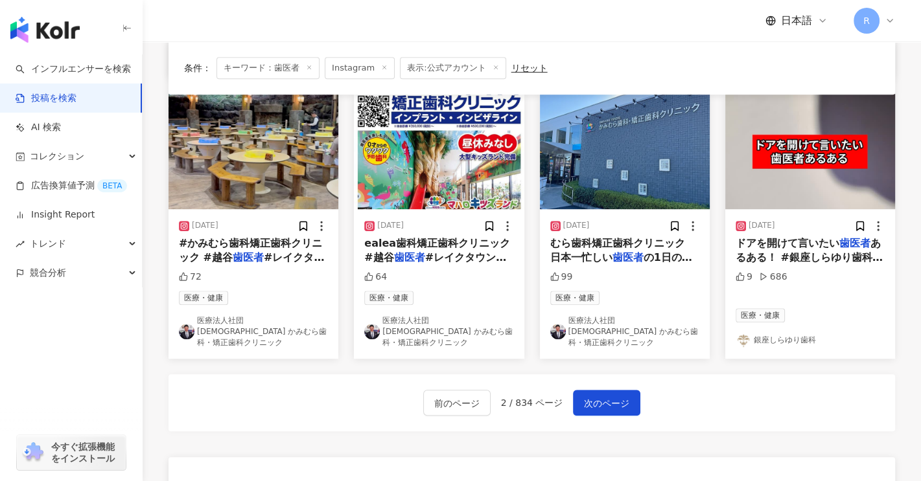
click at [806, 271] on div "9 686" at bounding box center [810, 286] width 149 height 30
click at [817, 237] on span "あるある！ #銀座しらゆり歯科 #精密審美会 #銀座" at bounding box center [810, 257] width 149 height 41
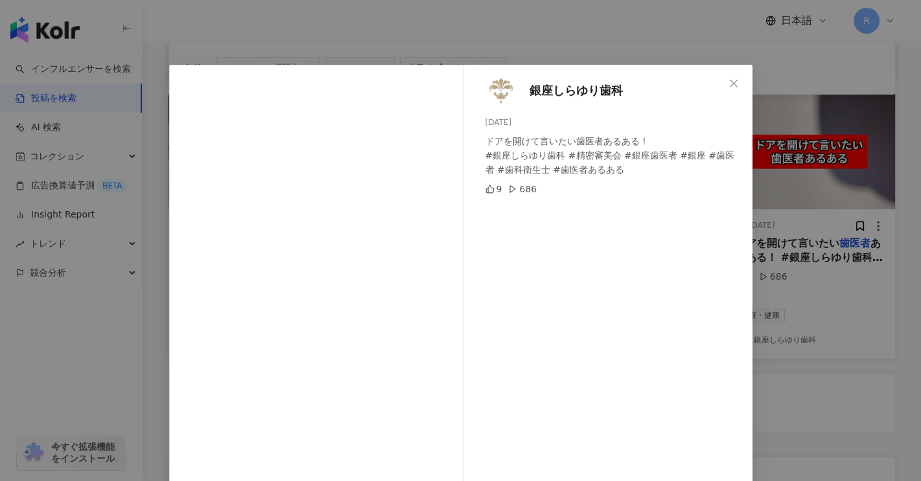
click at [728, 81] on icon "close" at bounding box center [733, 83] width 10 height 10
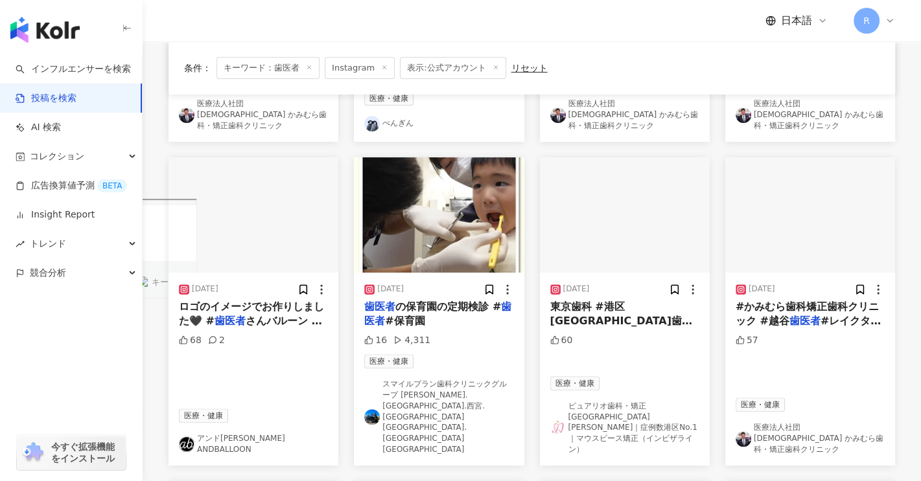
scroll to position [341, 0]
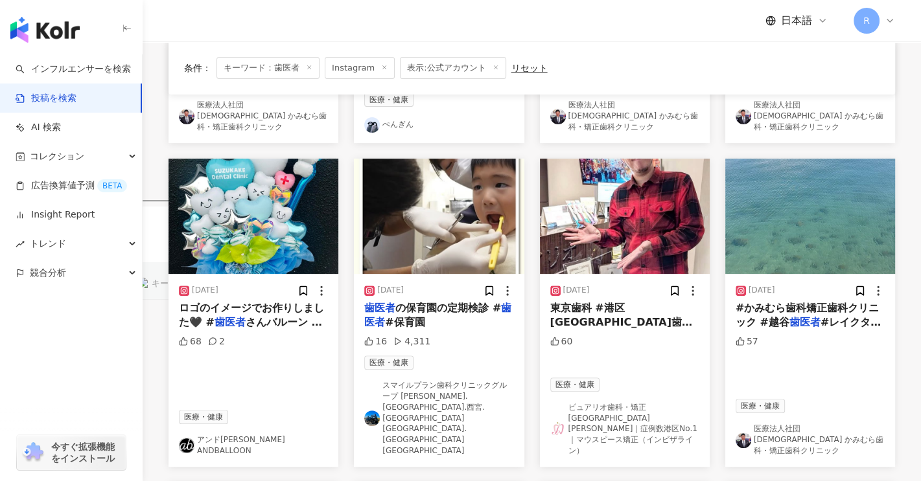
click at [652, 402] on link "ピュアリオ歯科・矯正歯科 田町三田院｜症例数港区No.1 ｜マウスピース矯正（インビザライン）" at bounding box center [624, 429] width 149 height 54
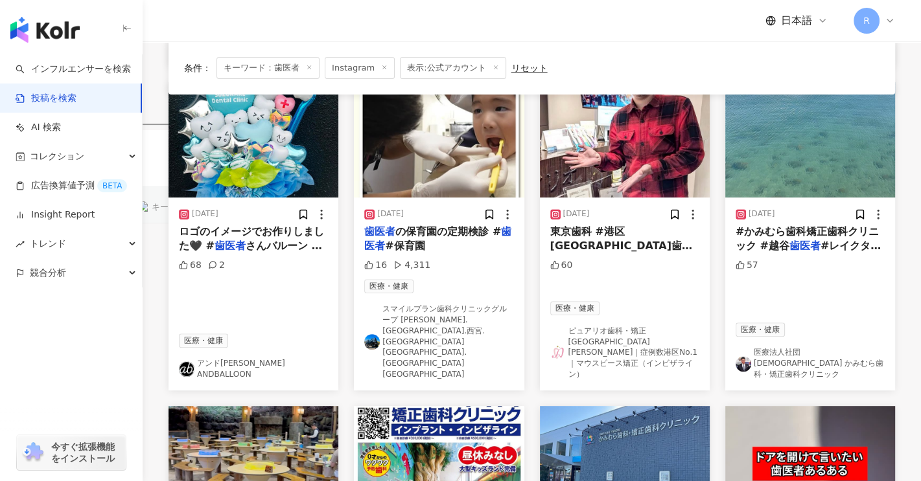
scroll to position [470, 0]
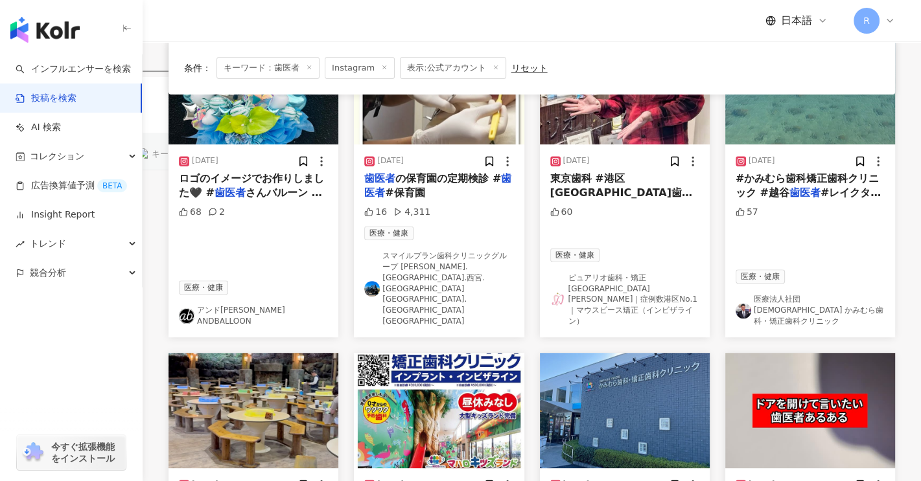
click at [464, 256] on link "スマイルプラン歯科クリニックグループ 茨木.高槻.西宮.大阪市中央区.大阪市北区" at bounding box center [438, 289] width 149 height 76
click at [429, 251] on link "スマイルプラン歯科クリニックグループ 茨木.高槻.西宮.大阪市中央区.大阪市北区" at bounding box center [438, 289] width 149 height 76
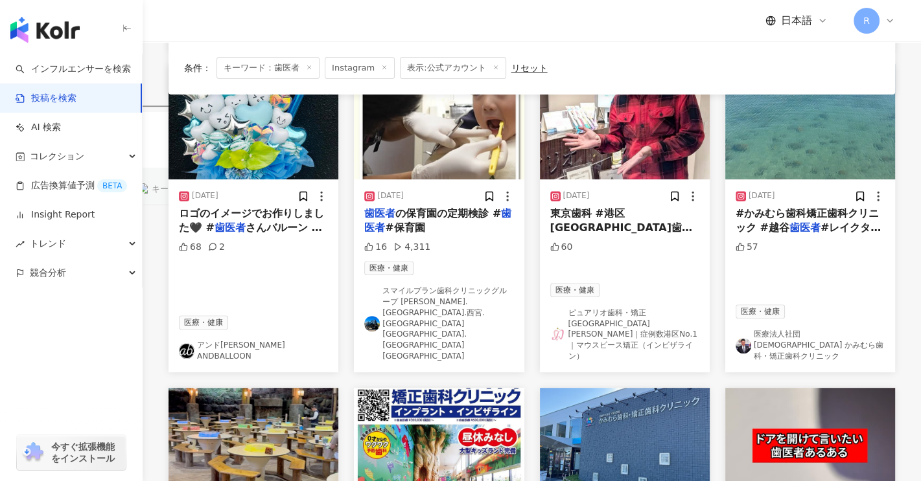
scroll to position [406, 0]
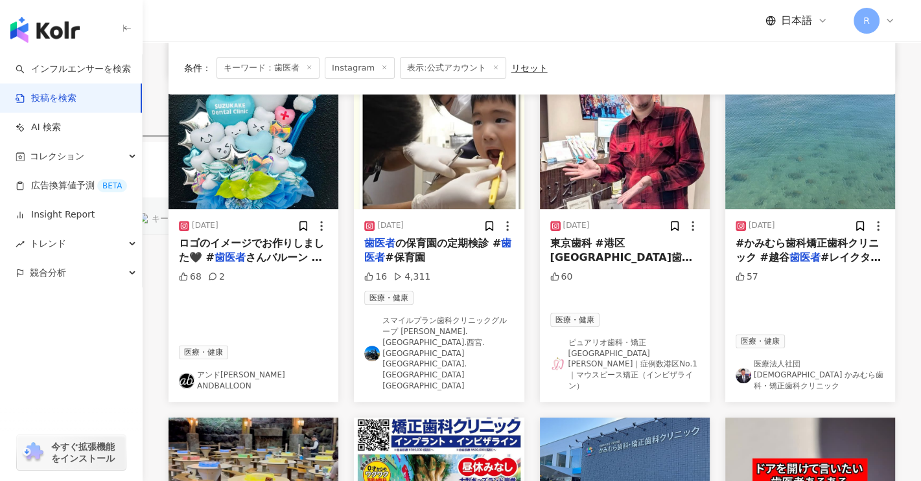
click at [428, 237] on span "の保育園の定期検診 #" at bounding box center [448, 243] width 106 height 12
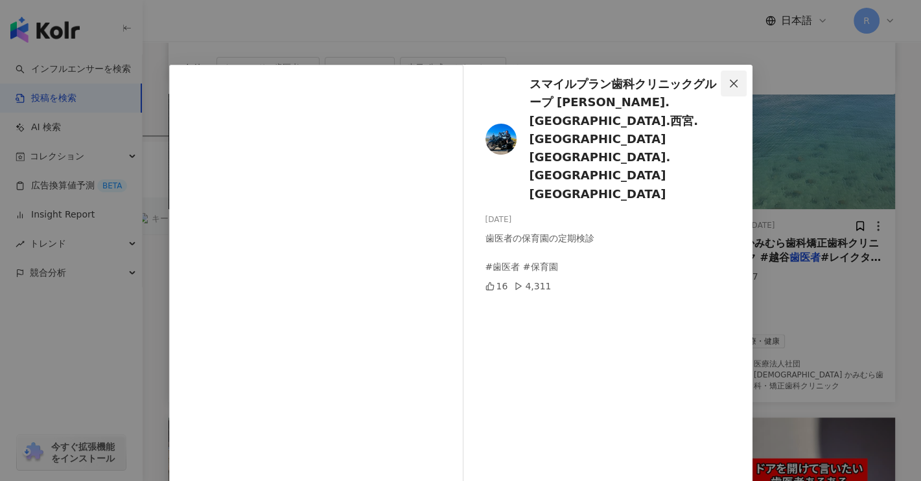
click at [728, 82] on icon "close" at bounding box center [733, 83] width 10 height 10
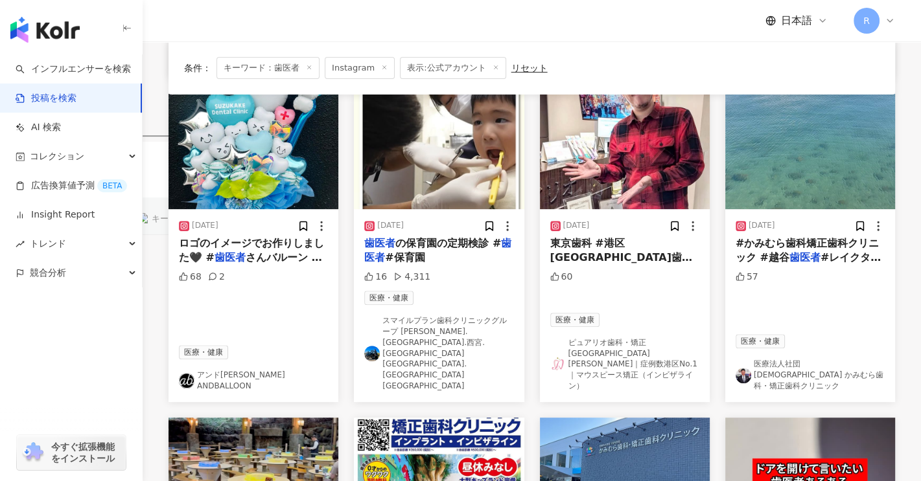
click at [277, 370] on link "アンドバルーン ANDBALLOON" at bounding box center [253, 381] width 149 height 22
click at [248, 237] on span "ロゴのイメージでお作りしました🖤 #" at bounding box center [251, 250] width 145 height 27
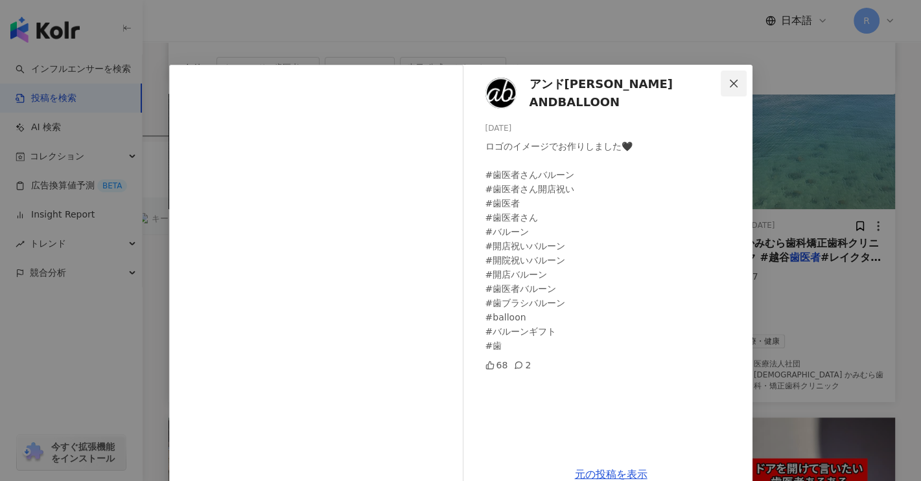
click at [731, 81] on icon "close" at bounding box center [734, 83] width 8 height 8
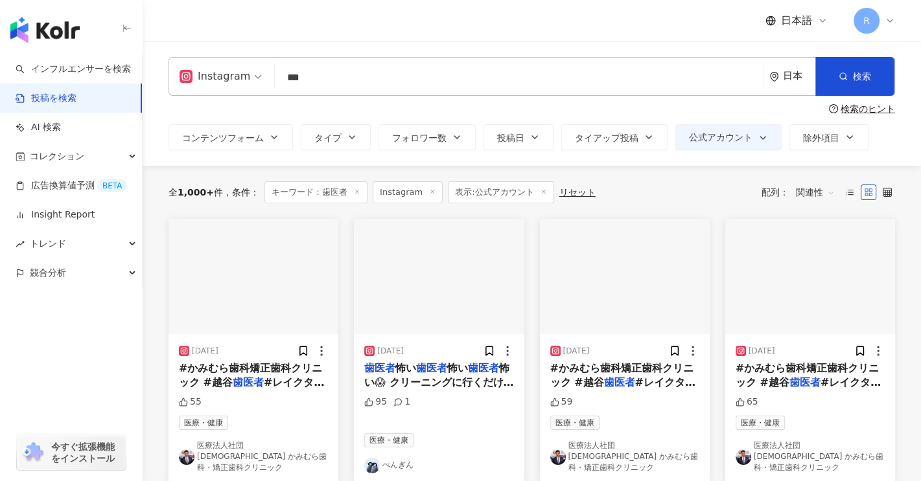
scroll to position [0, 0]
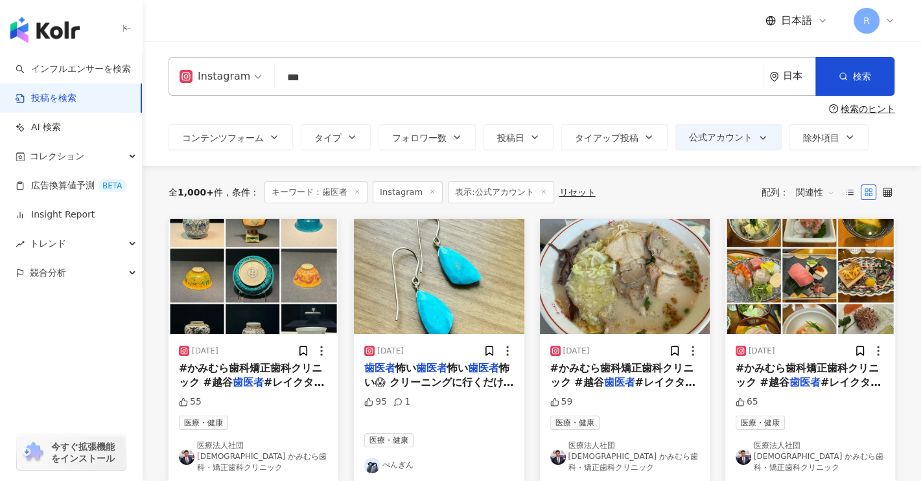
click at [454, 378] on span "怖い😱 クリーニングに行くだけなのに #ターコイズ" at bounding box center [438, 382] width 149 height 41
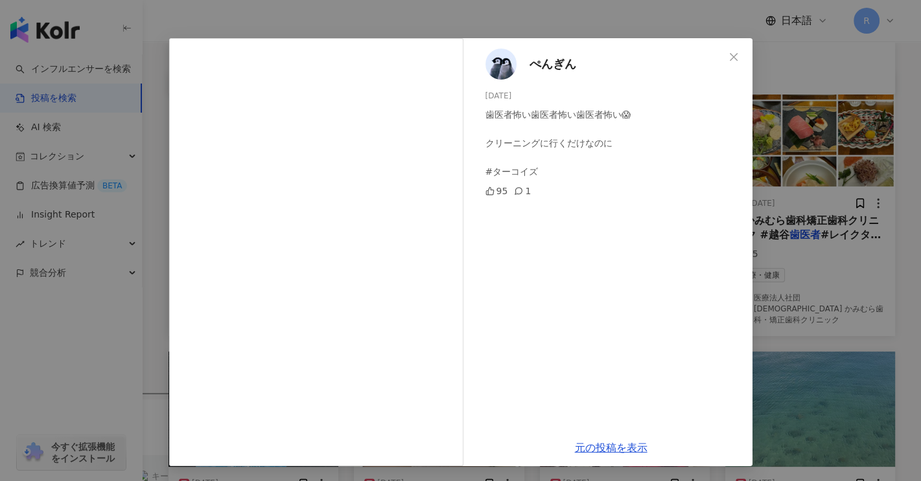
scroll to position [194, 0]
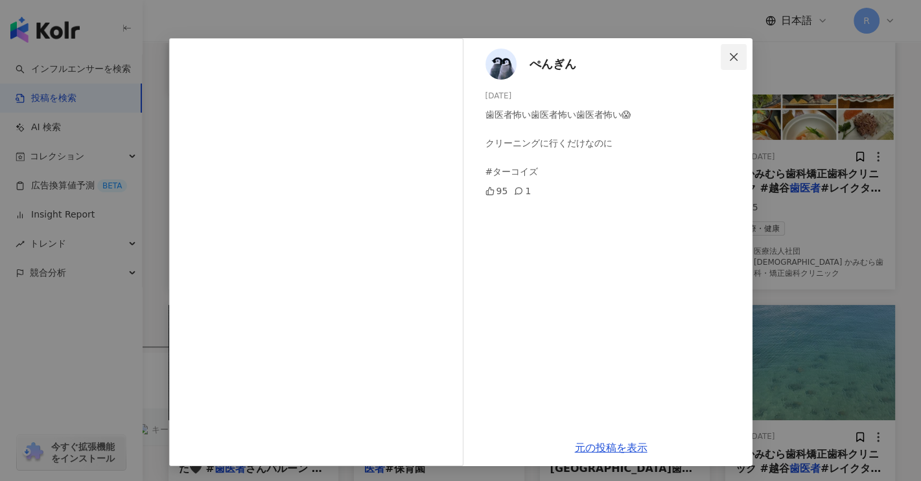
click at [728, 56] on icon "close" at bounding box center [733, 57] width 10 height 10
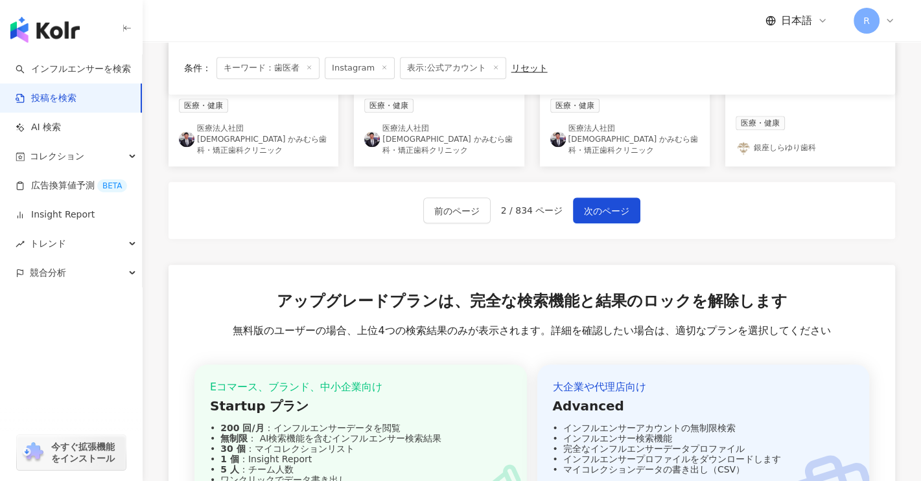
scroll to position [813, 0]
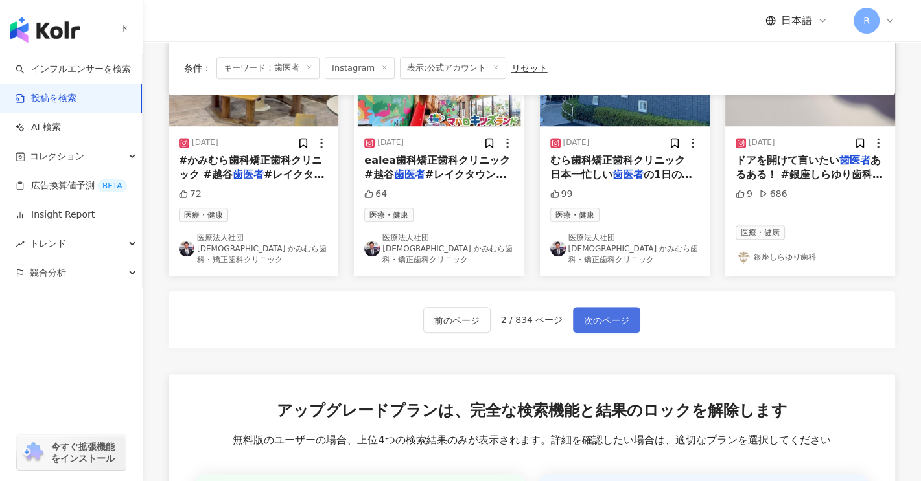
click at [612, 313] on span "次のページ" at bounding box center [606, 321] width 45 height 16
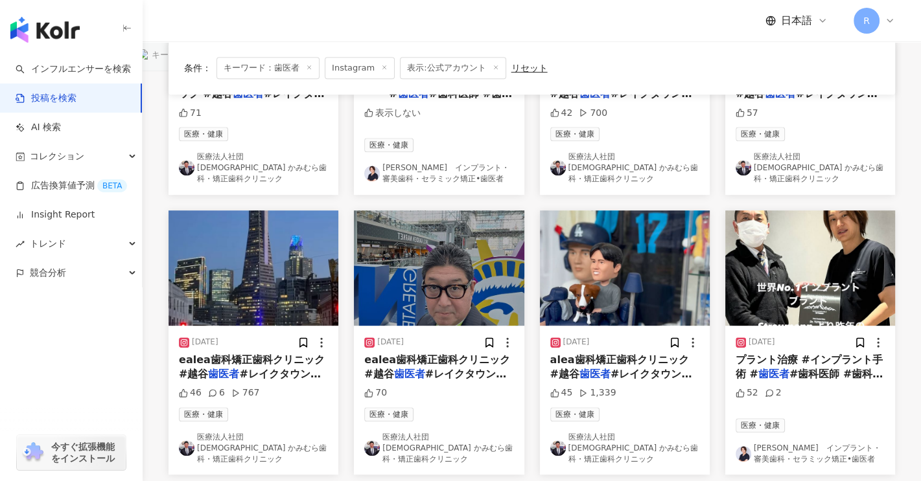
scroll to position [672, 0]
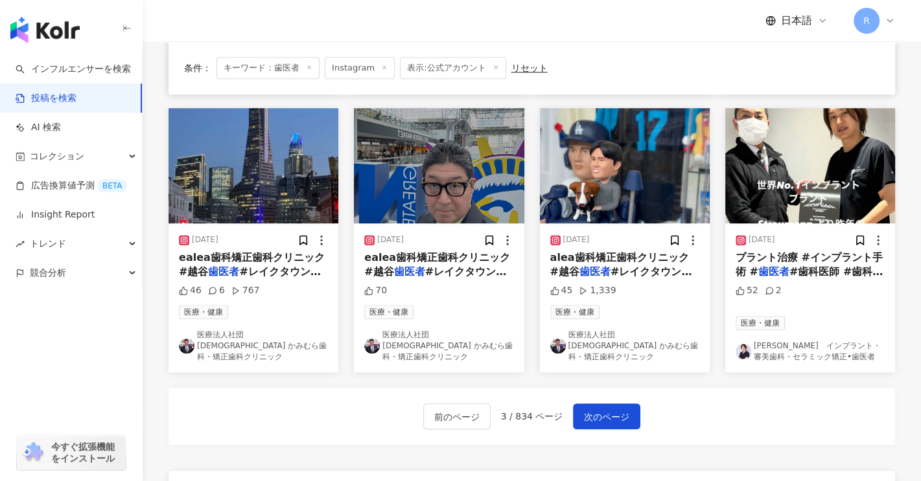
click at [815, 251] on span "プラント治療 #インプラント手術 #" at bounding box center [809, 264] width 147 height 27
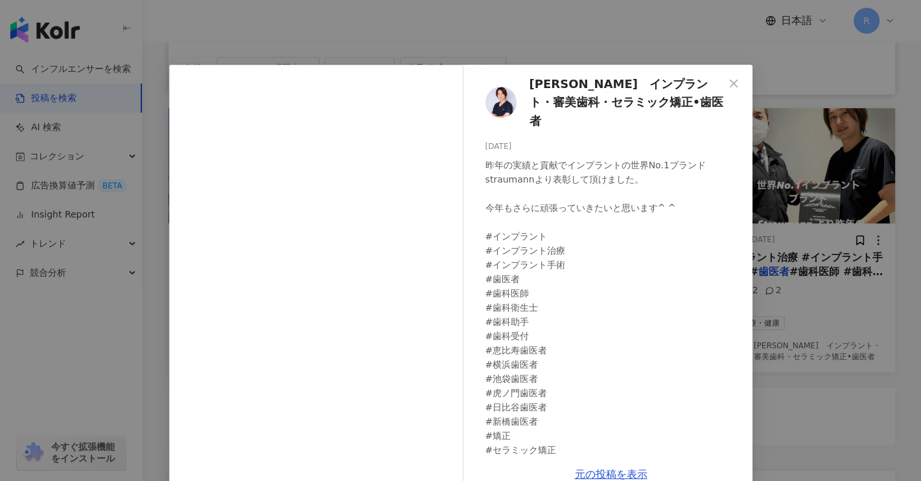
click at [734, 85] on span "Close" at bounding box center [734, 83] width 26 height 10
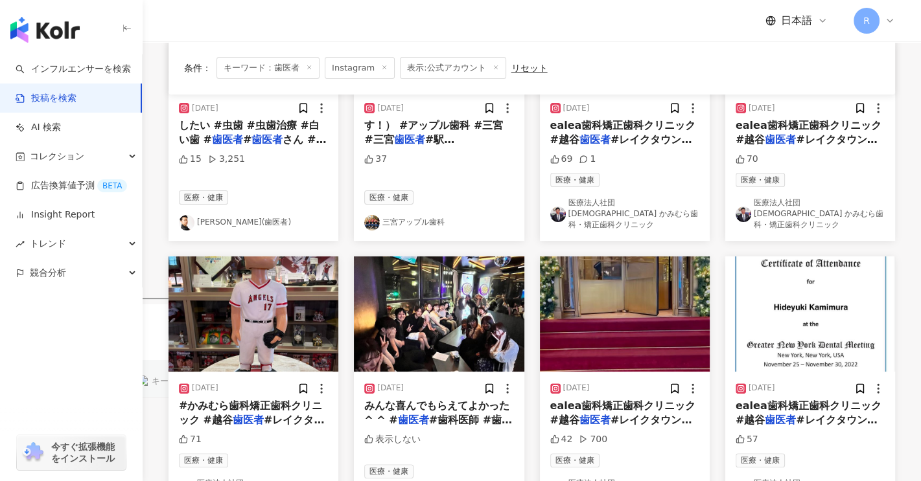
scroll to position [218, 0]
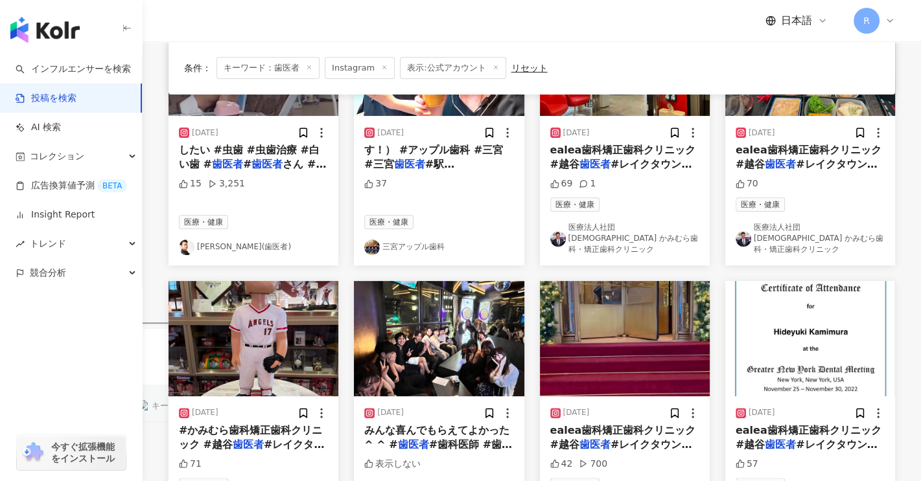
click at [413, 240] on link "三宮アップル歯科" at bounding box center [438, 248] width 149 height 16
click at [435, 165] on span "#駅チカ" at bounding box center [424, 171] width 121 height 27
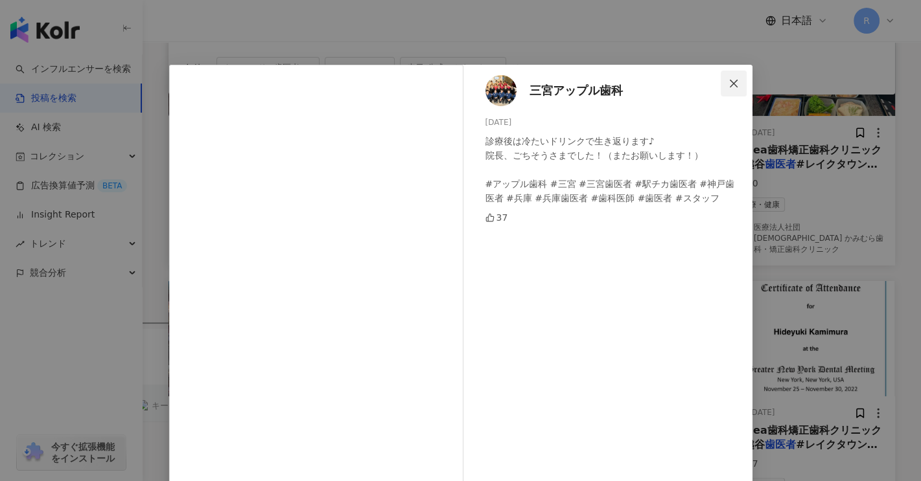
click at [728, 84] on icon "close" at bounding box center [733, 83] width 10 height 10
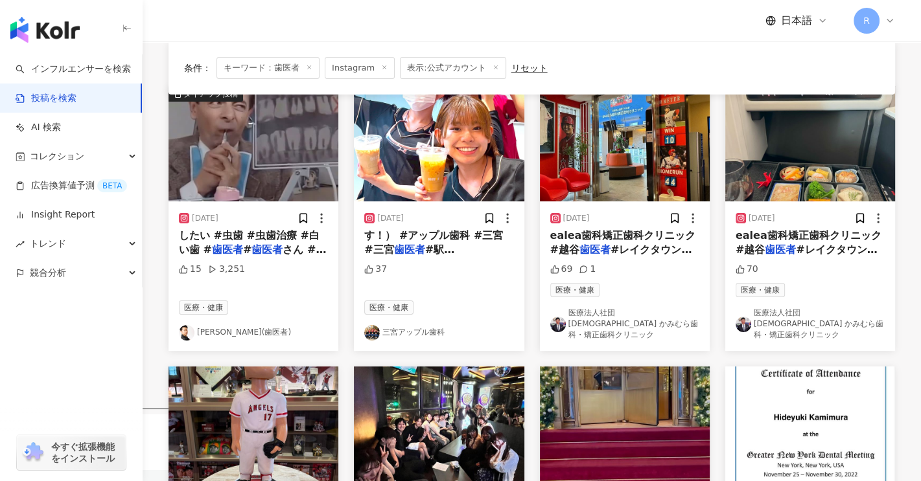
scroll to position [0, 0]
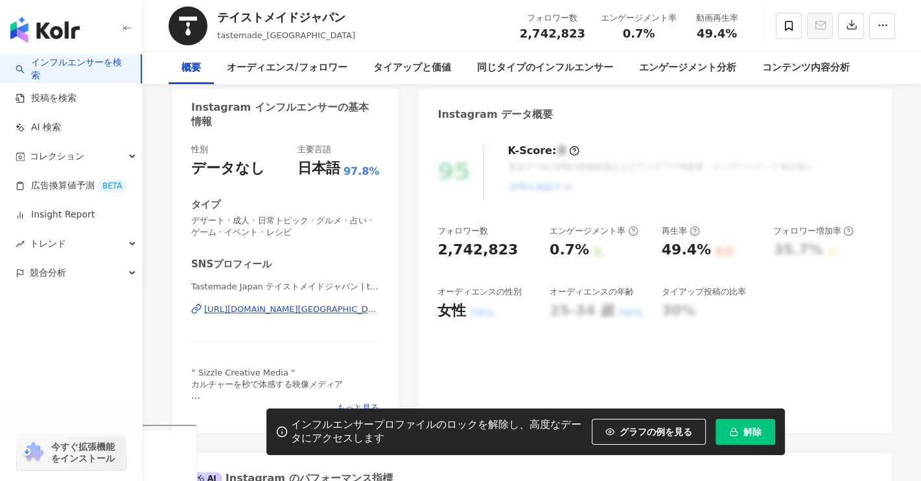
scroll to position [194, 0]
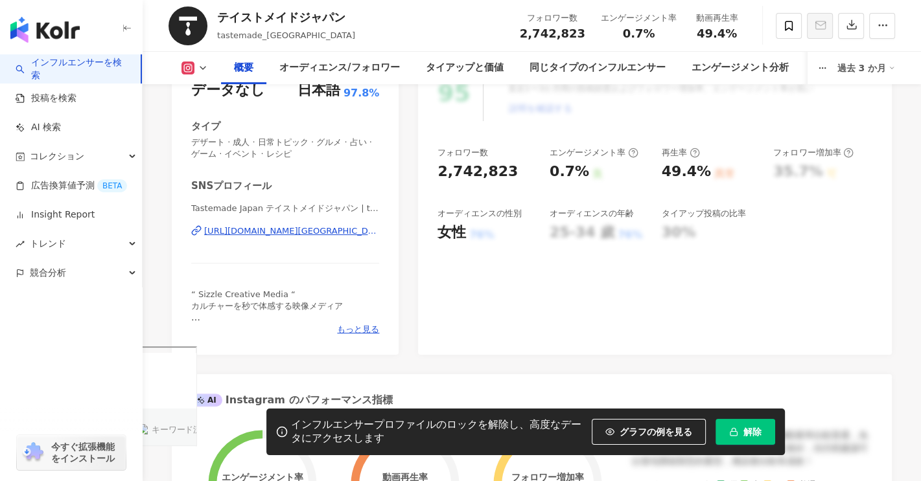
click at [343, 235] on div "https://www.instagram.com/tastemade_japan/" at bounding box center [291, 232] width 175 height 12
click at [345, 229] on div "https://www.instagram.com/tastemade_japan/" at bounding box center [291, 232] width 175 height 12
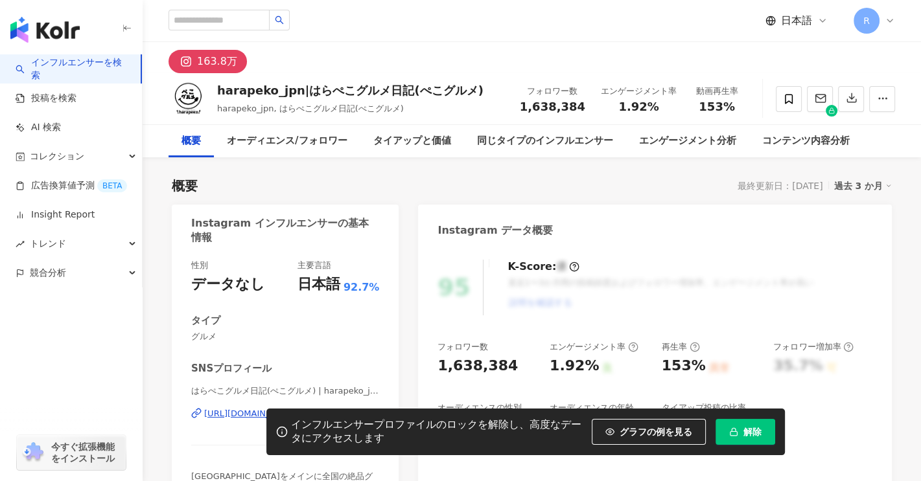
click at [298, 408] on div "https://www.instagram.com/harapeko_jpn/" at bounding box center [251, 414] width 94 height 12
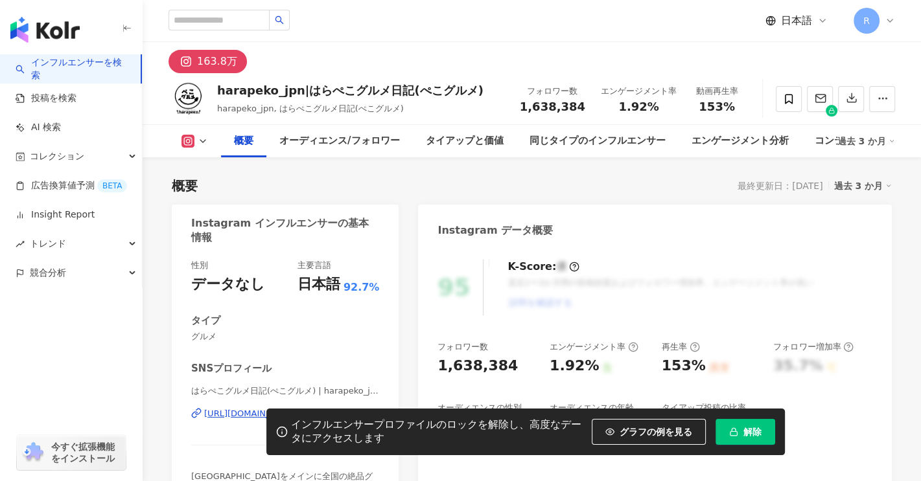
scroll to position [65, 0]
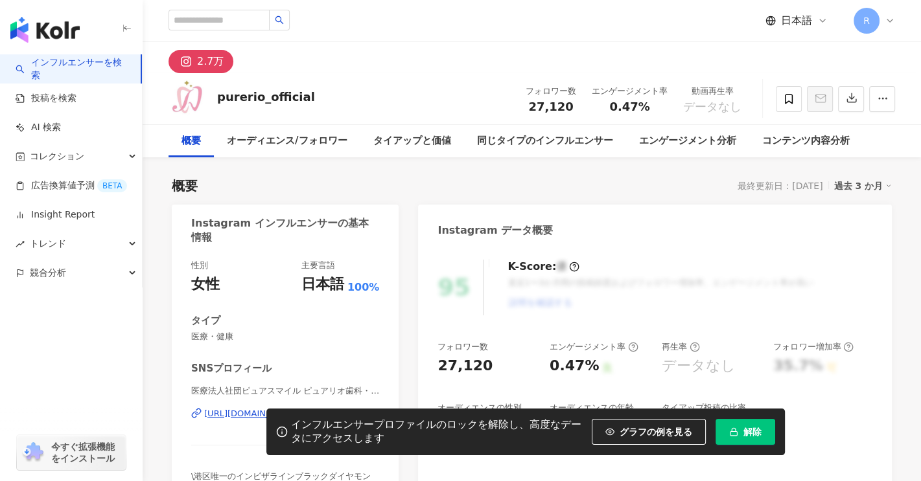
click at [233, 413] on div "インフルエンサープロファイルのロックを解除し、高度なデータにアクセスします グラフの例を見る 解除" at bounding box center [460, 432] width 921 height 47
click at [235, 415] on div "インフルエンサープロファイルのロックを解除し、高度なデータにアクセスします グラフの例を見る 解除" at bounding box center [460, 432] width 921 height 47
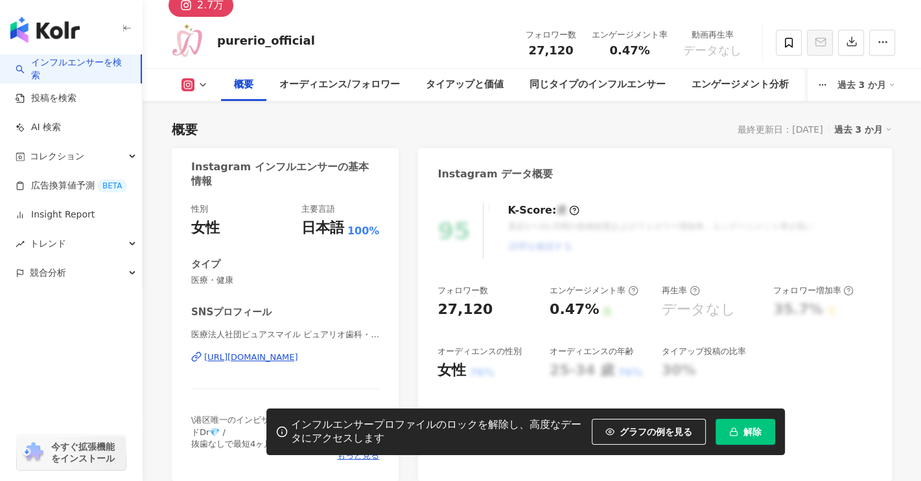
scroll to position [130, 0]
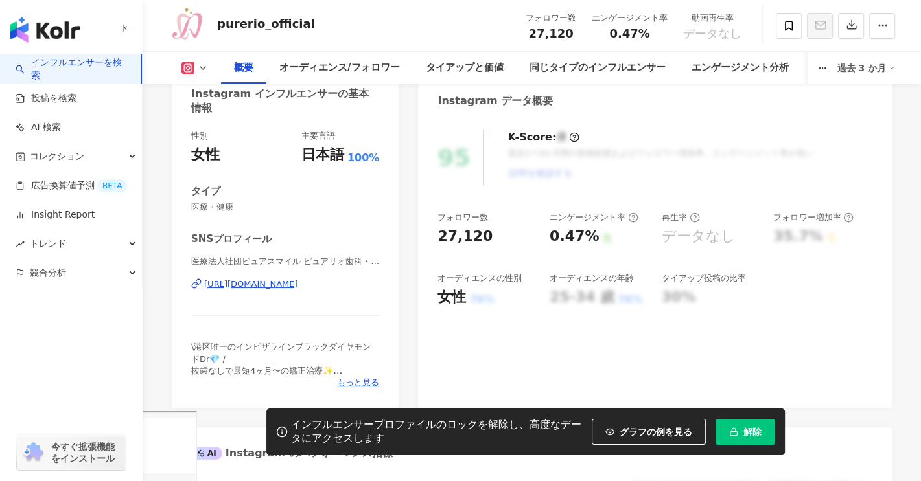
click at [257, 287] on div "https://www.instagram.com/purerio_official/" at bounding box center [251, 285] width 94 height 12
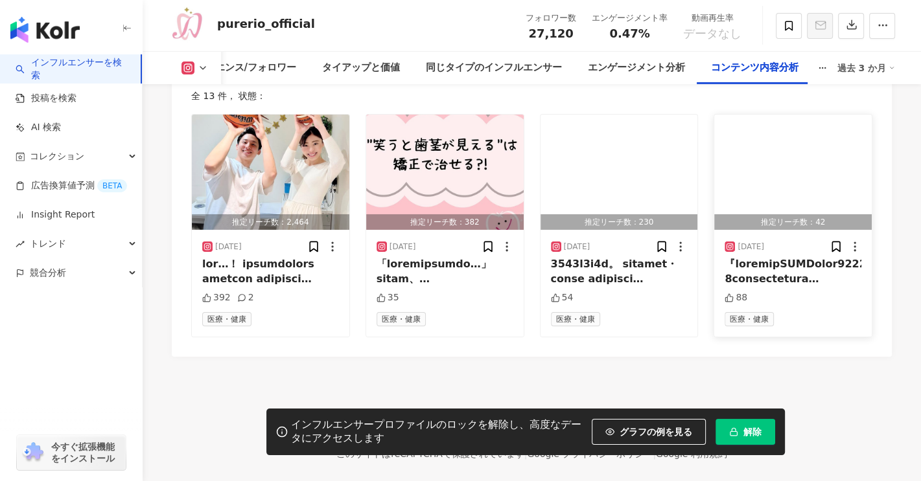
scroll to position [3730, 0]
